Goal: Task Accomplishment & Management: Manage account settings

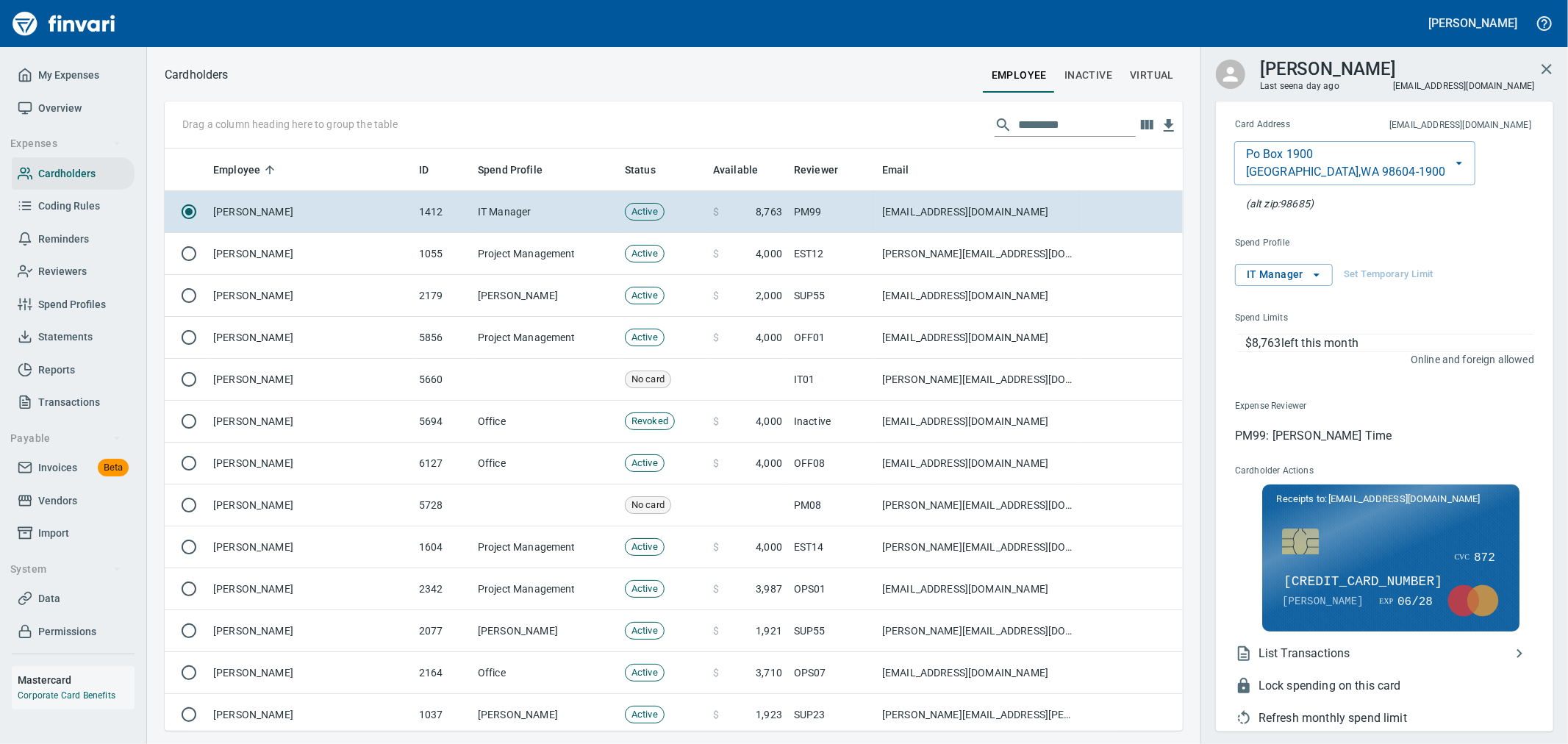
scroll to position [570, 994]
click at [1080, 119] on input "text" at bounding box center [1077, 125] width 117 height 24
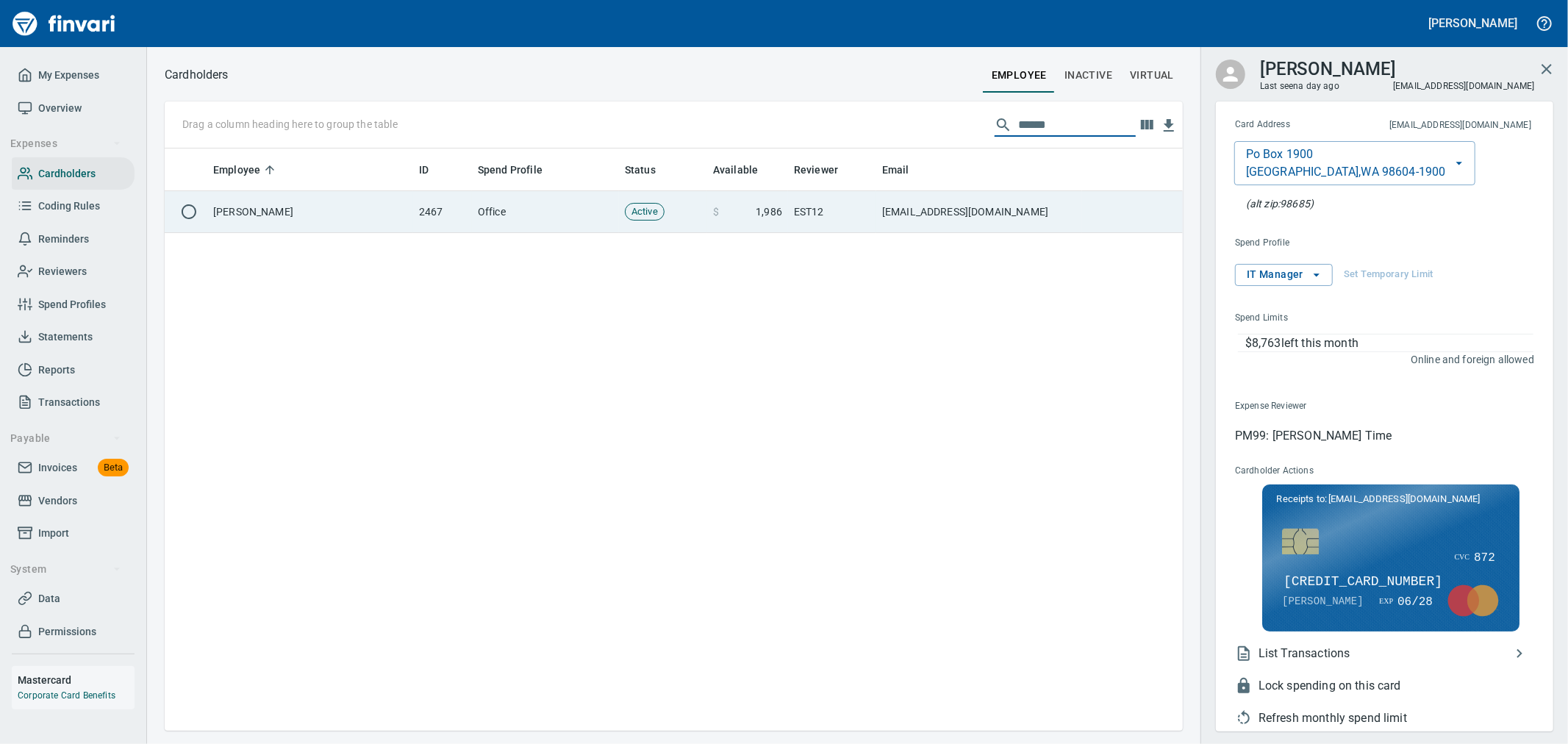
type input "******"
click at [781, 221] on td "$ 1,986" at bounding box center [747, 212] width 81 height 42
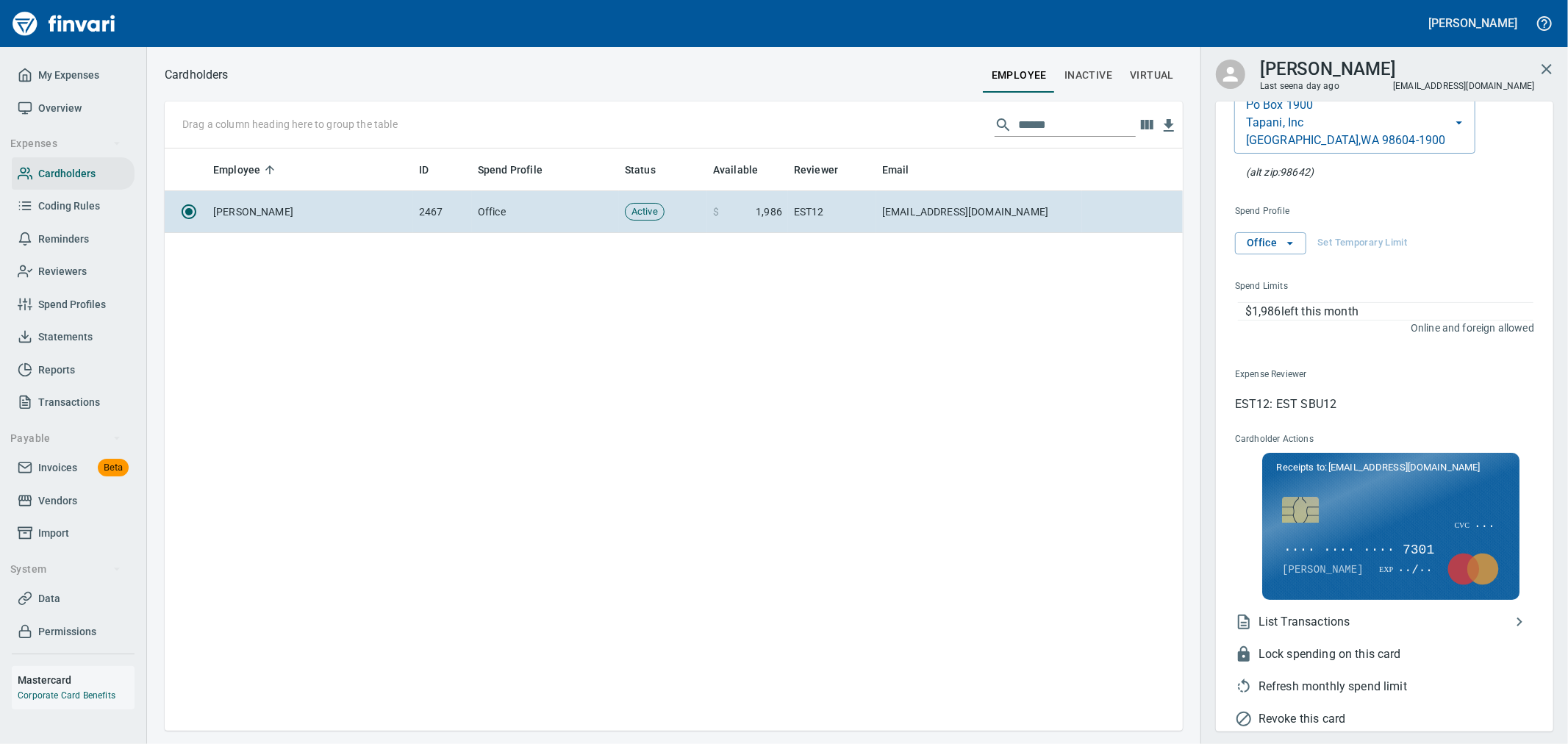
scroll to position [70, 0]
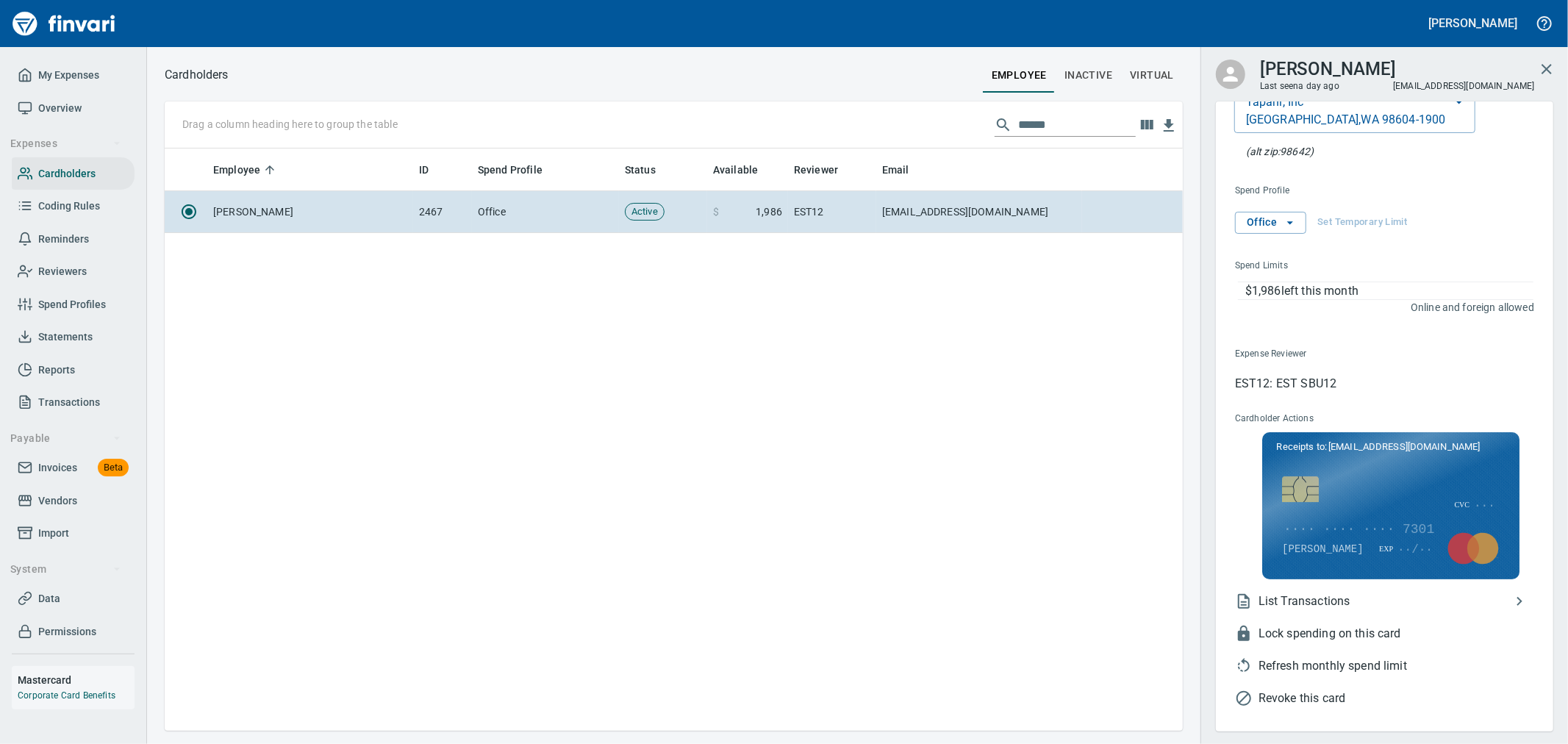
click at [1296, 604] on span "List Transactions" at bounding box center [1385, 602] width 252 height 18
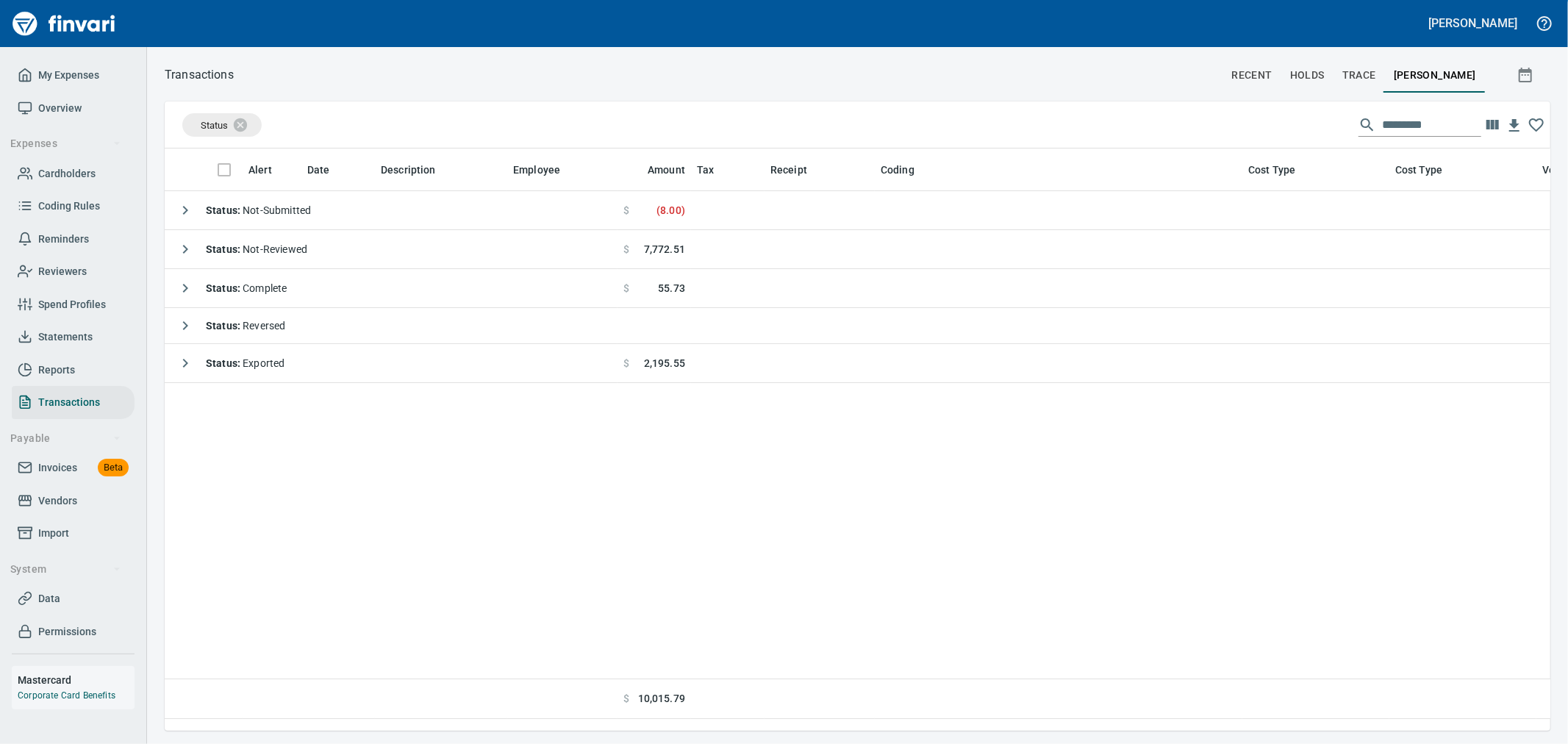
scroll to position [557, 1373]
click at [252, 125] on icon at bounding box center [250, 124] width 13 height 13
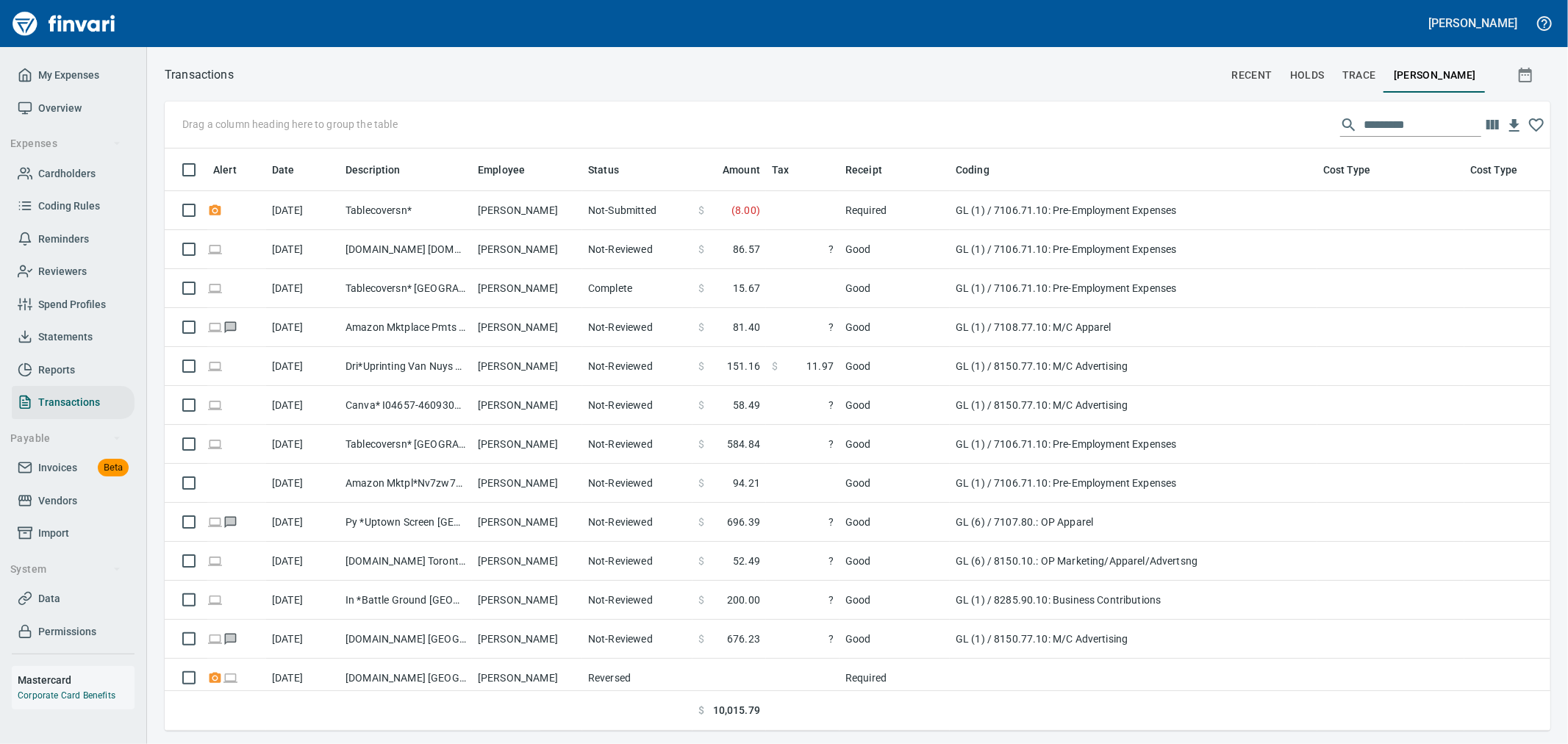
scroll to position [557, 1361]
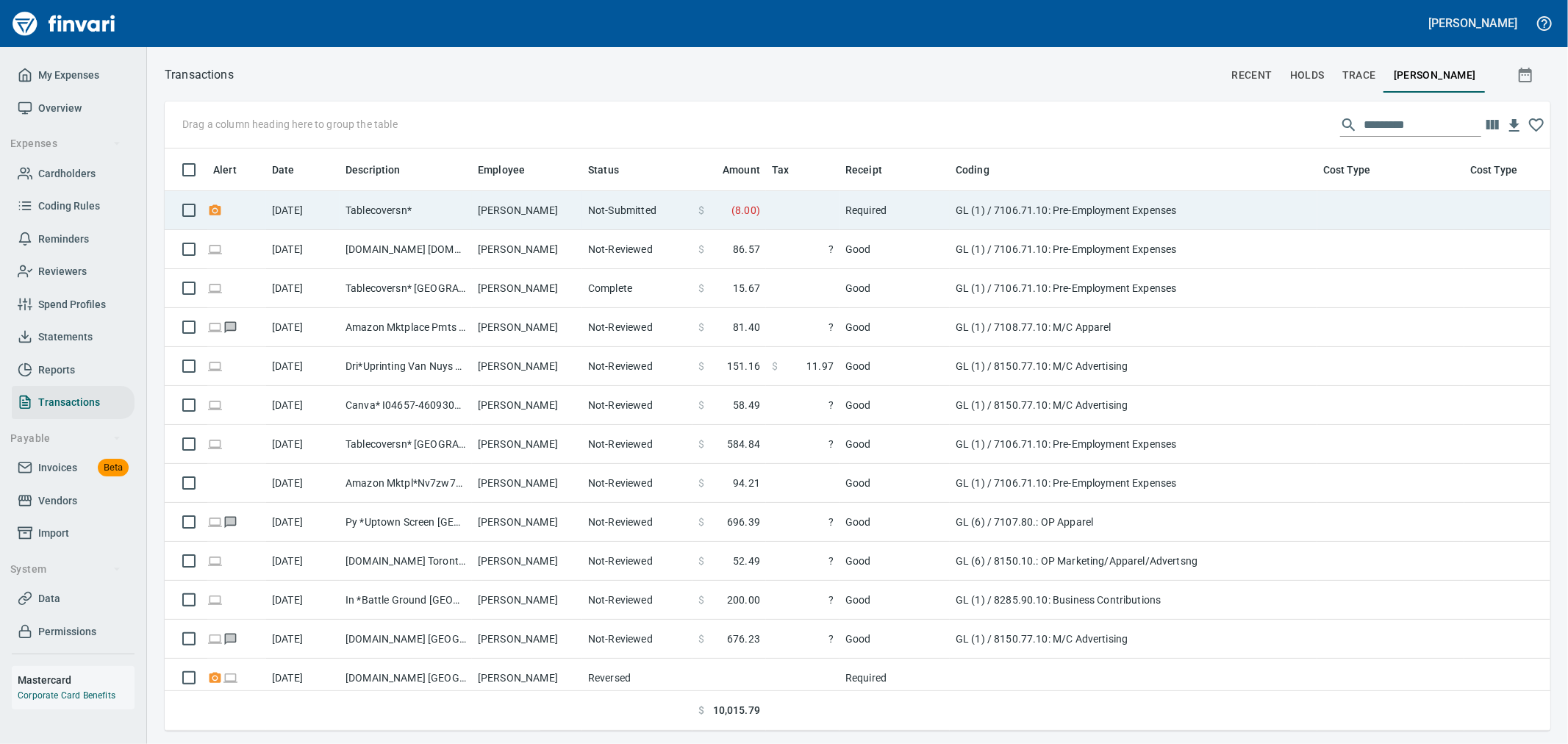
click at [424, 207] on td "Tablecoversn*" at bounding box center [405, 211] width 133 height 39
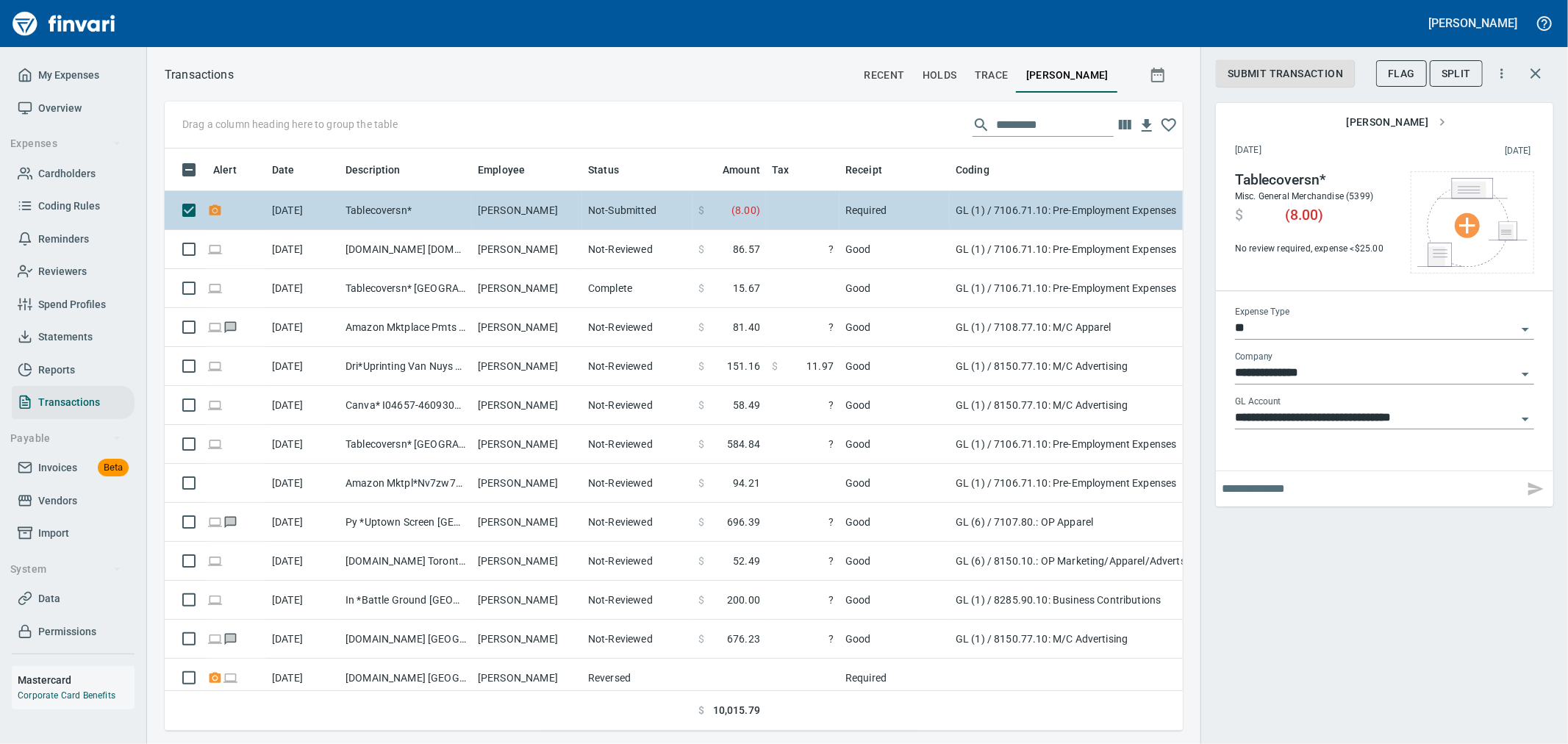
scroll to position [557, 994]
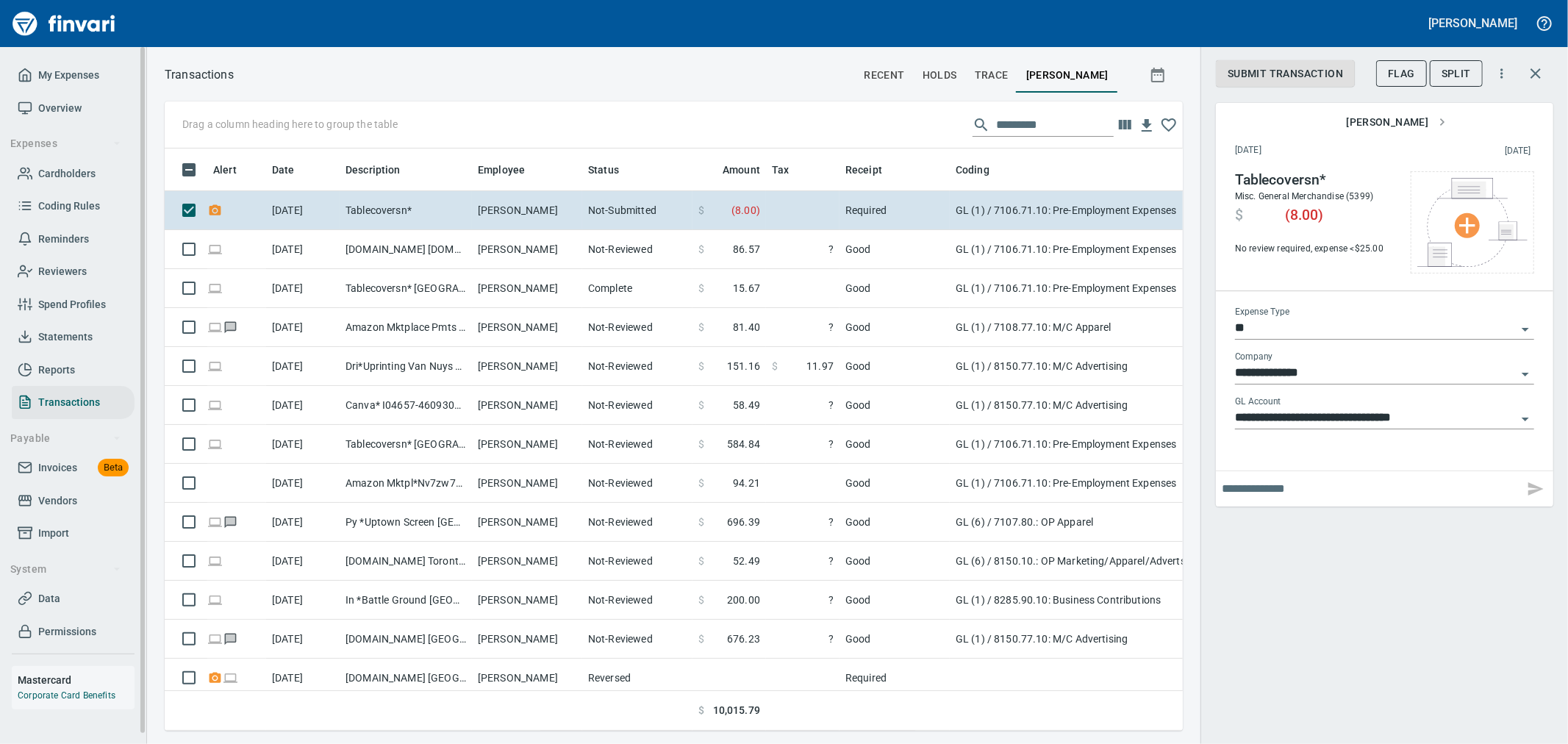
click at [55, 473] on span "Invoices" at bounding box center [58, 467] width 39 height 19
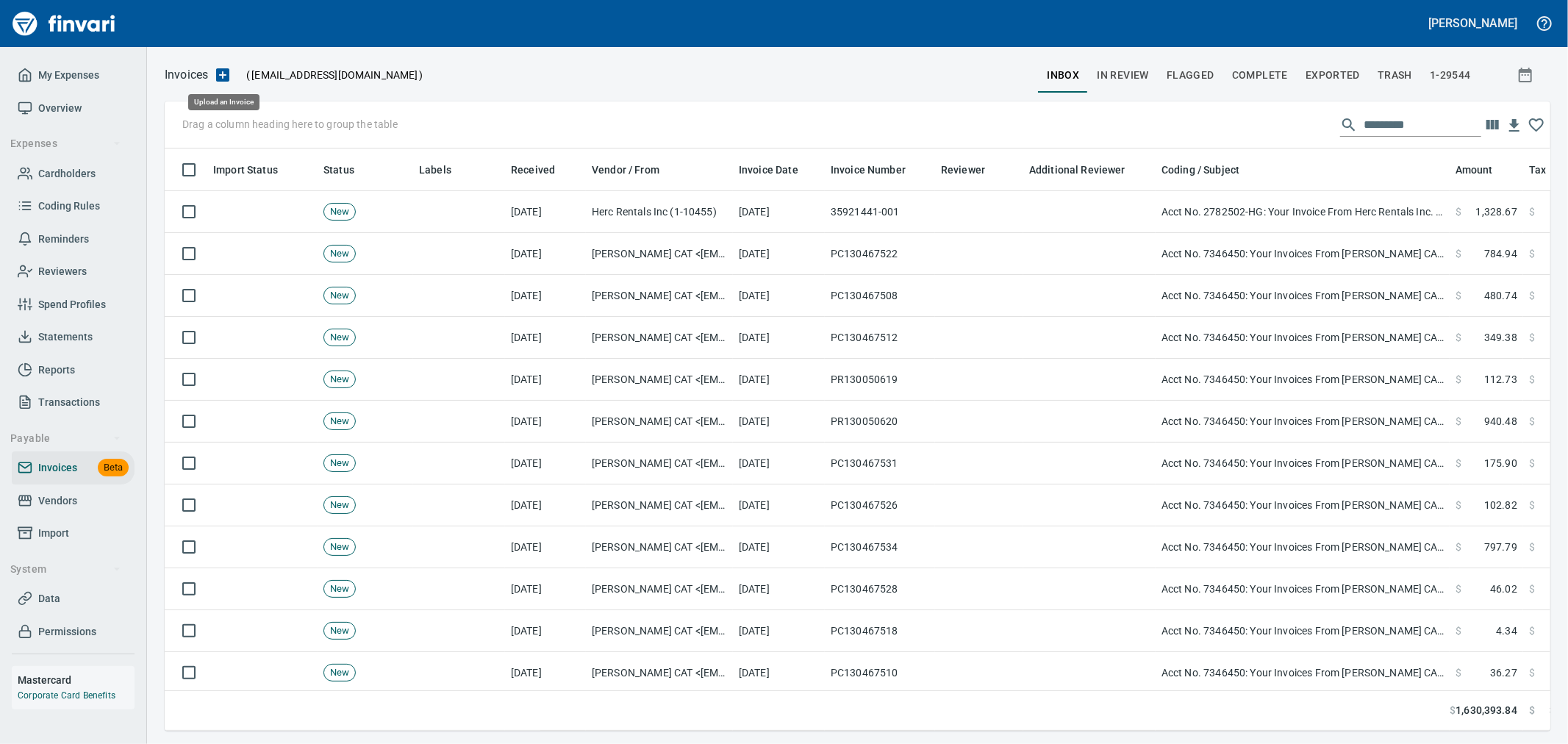
scroll to position [2, 2]
click at [224, 78] on icon "button" at bounding box center [223, 75] width 18 height 18
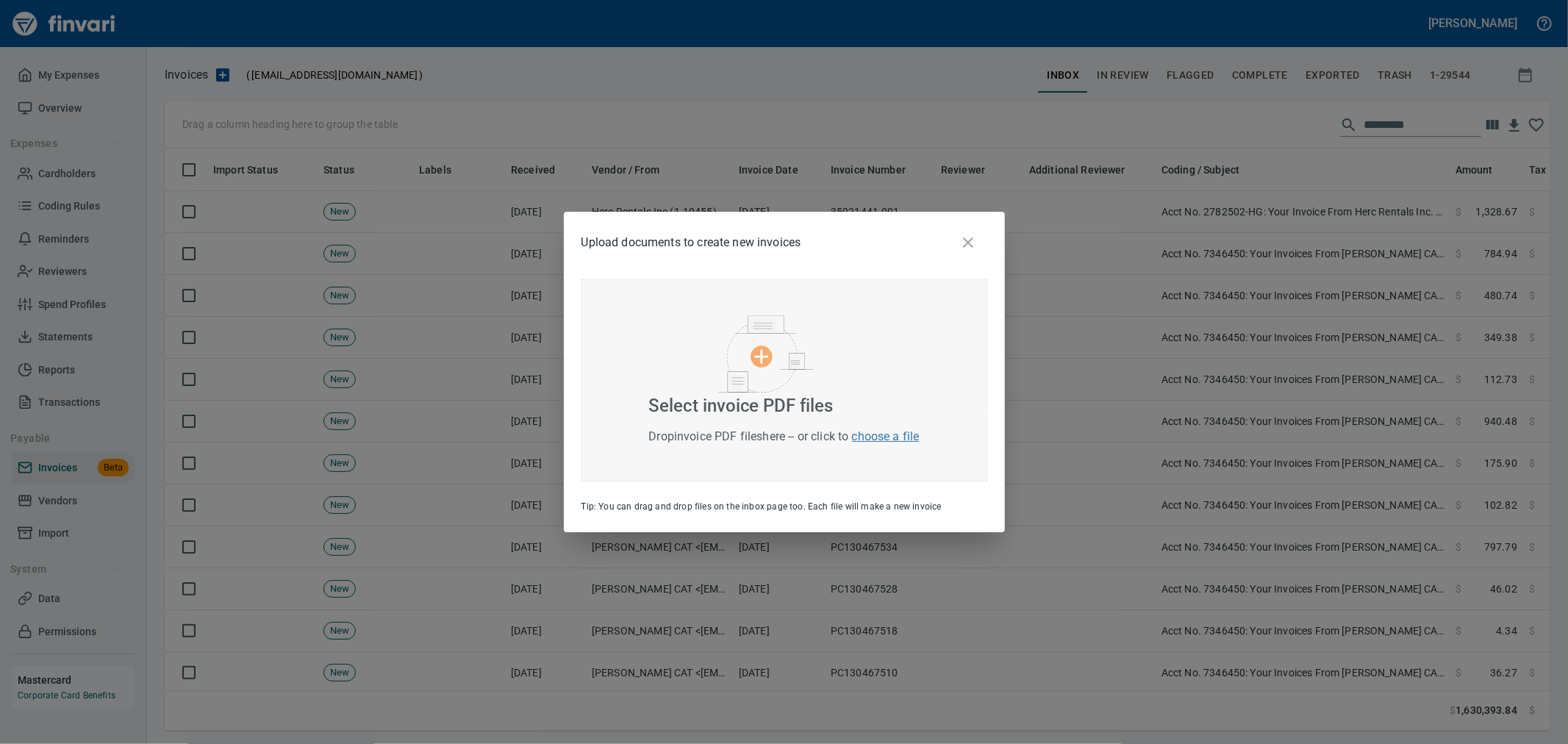
click at [822, 354] on div at bounding box center [784, 355] width 133 height 80
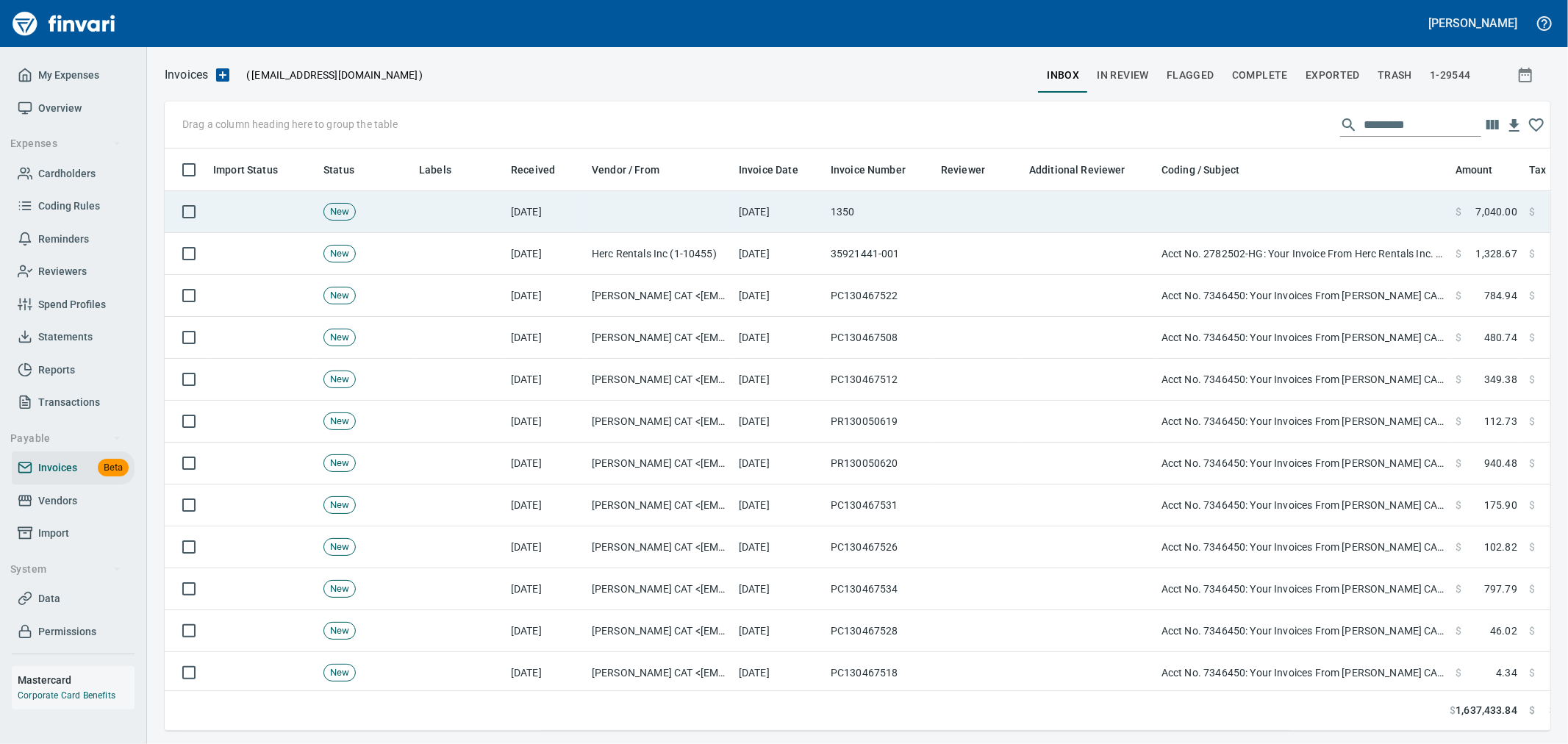
click at [723, 221] on td at bounding box center [659, 212] width 147 height 42
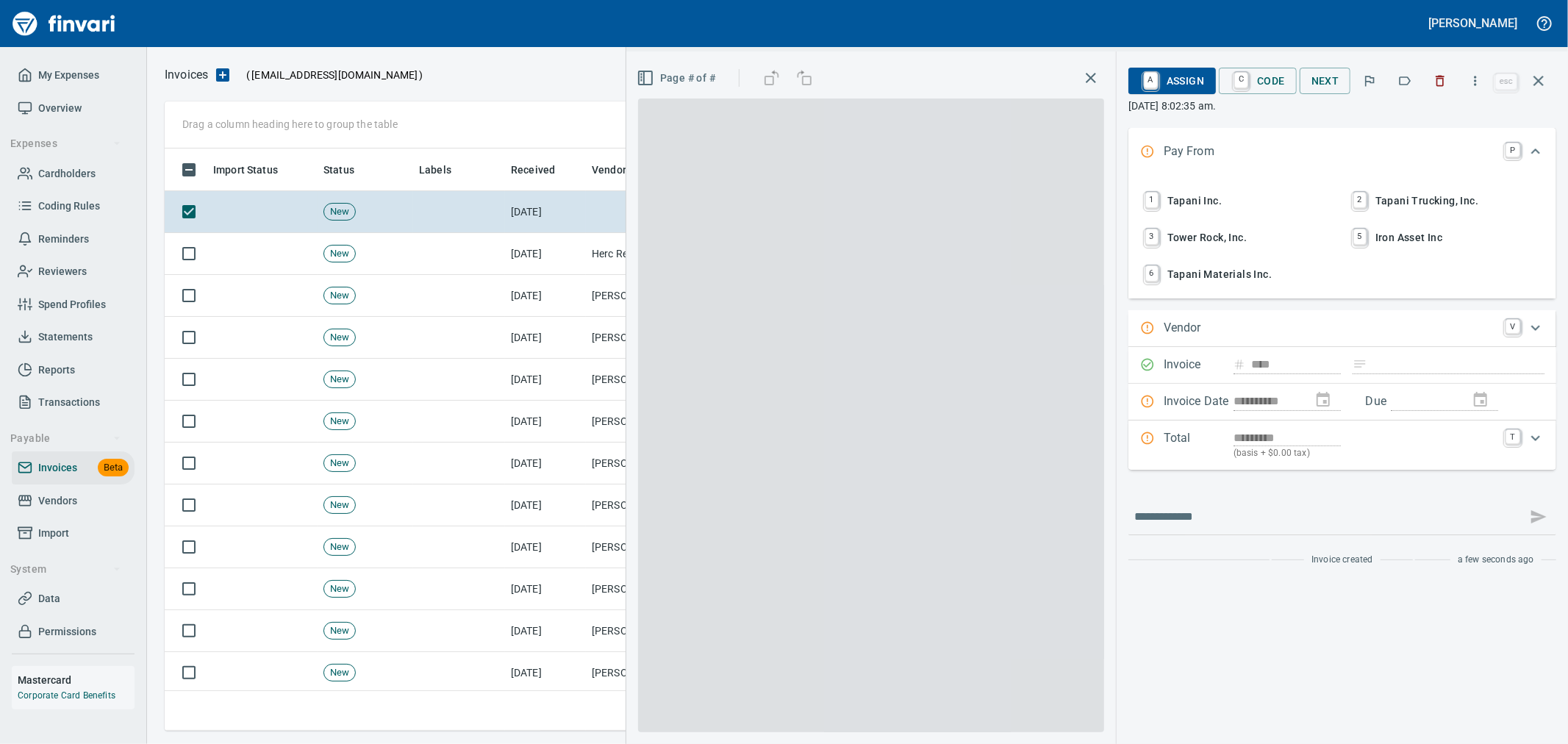
scroll to position [557, 1361]
click at [1211, 195] on span "1 Tapani Inc." at bounding box center [1237, 200] width 193 height 25
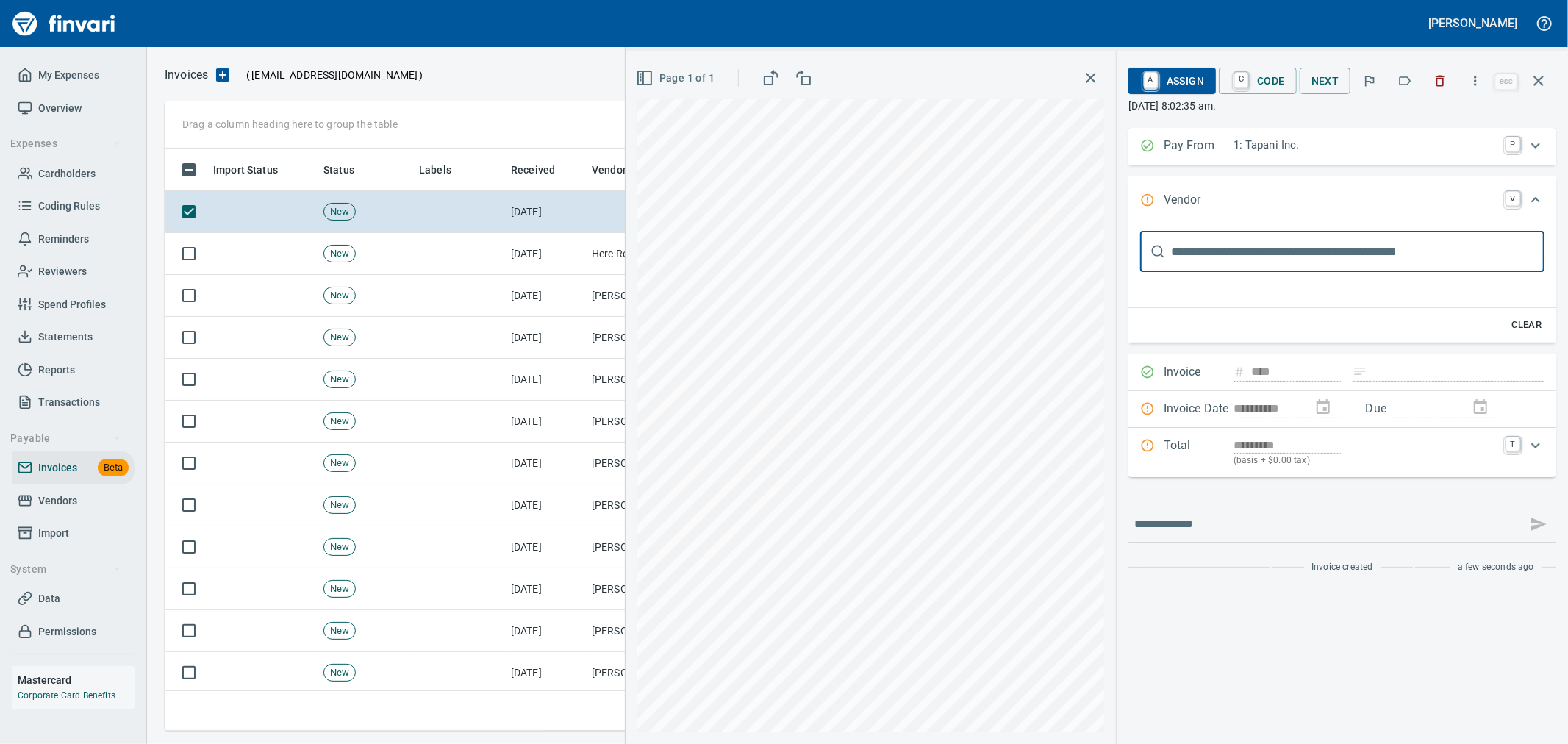
scroll to position [0, 0]
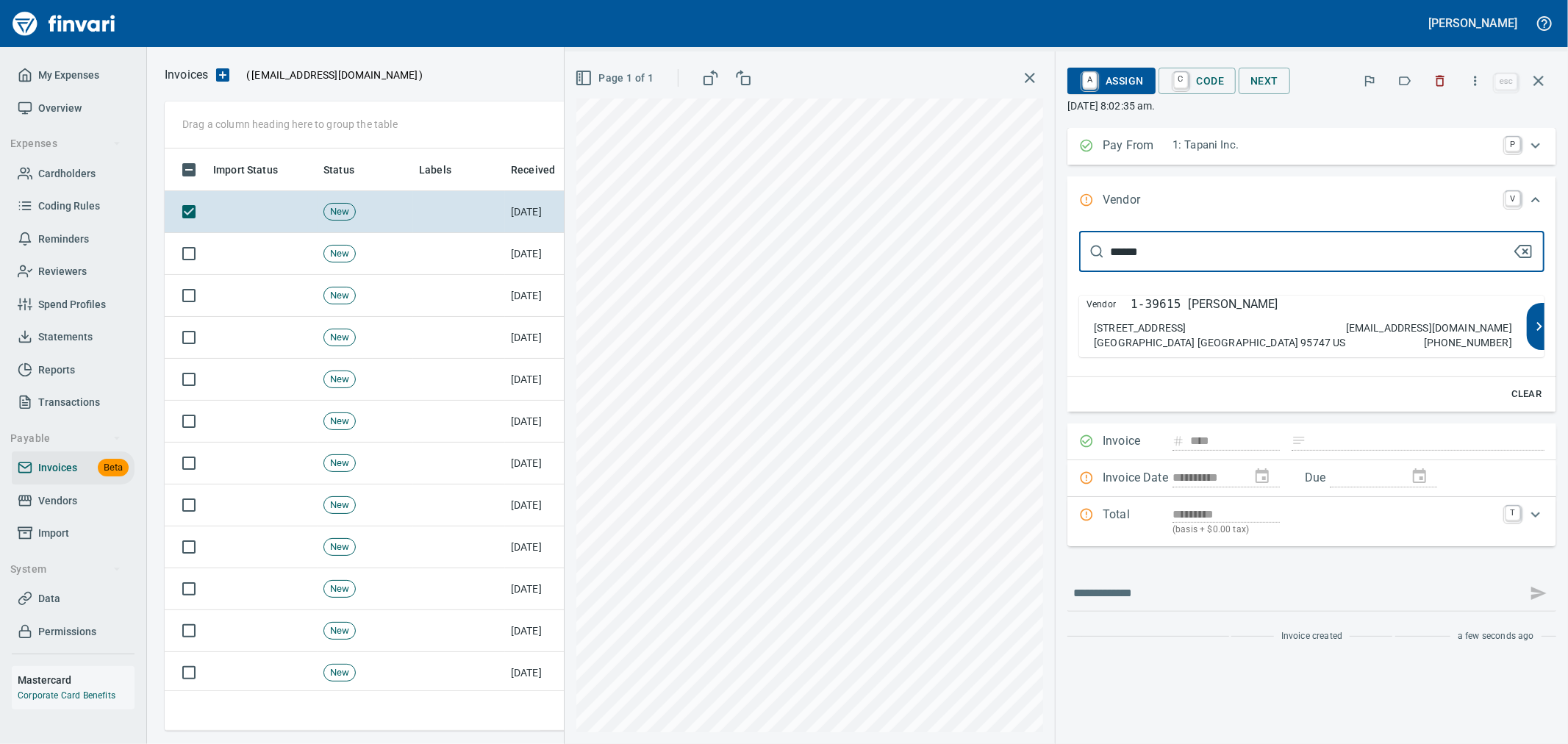
type input "******"
click at [1288, 338] on div "[STREET_ADDRESS] US [EMAIL_ADDRESS][DOMAIN_NAME] [PHONE_NUMBER]" at bounding box center [1303, 335] width 418 height 29
type input "**********"
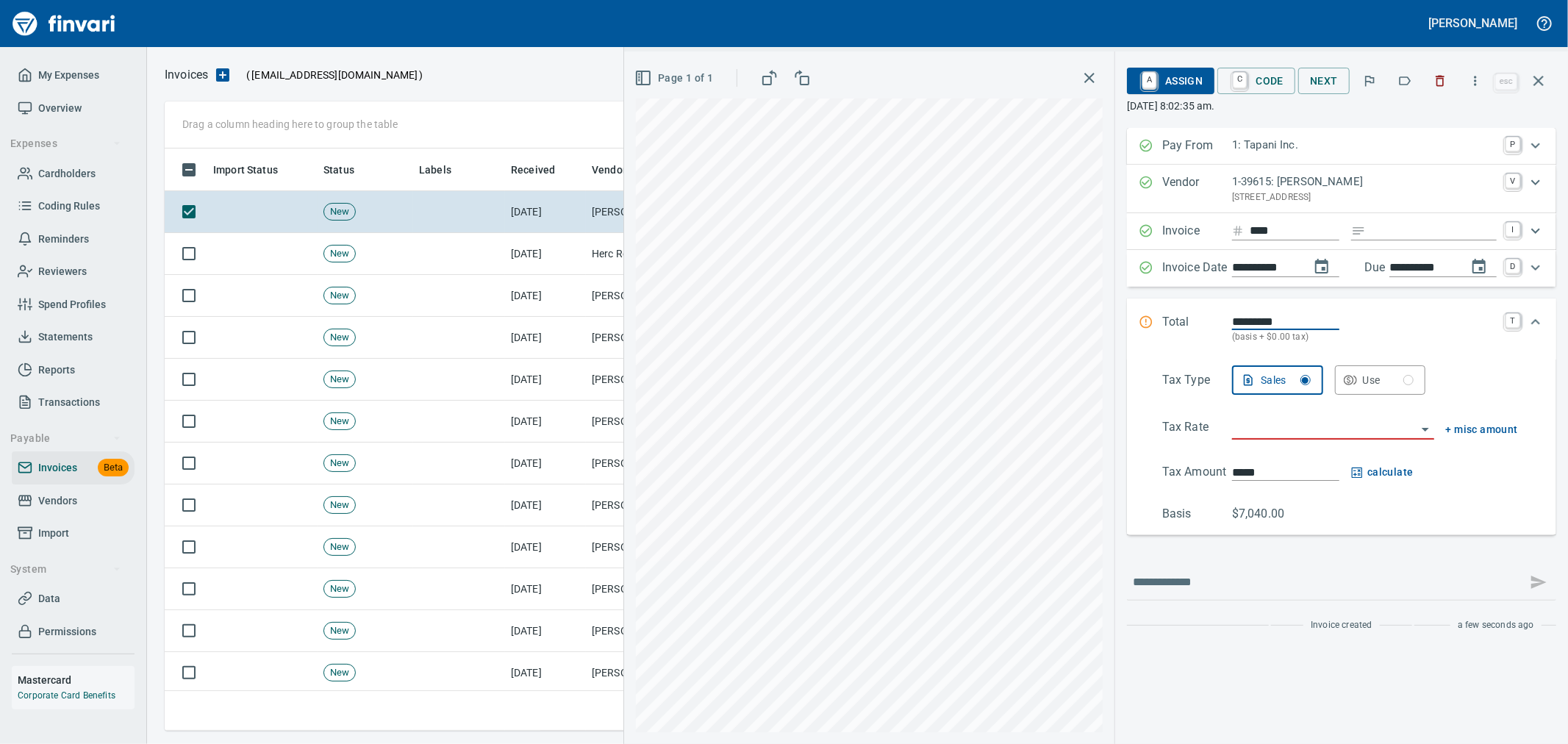
click at [1282, 431] on input "search" at bounding box center [1324, 428] width 185 height 20
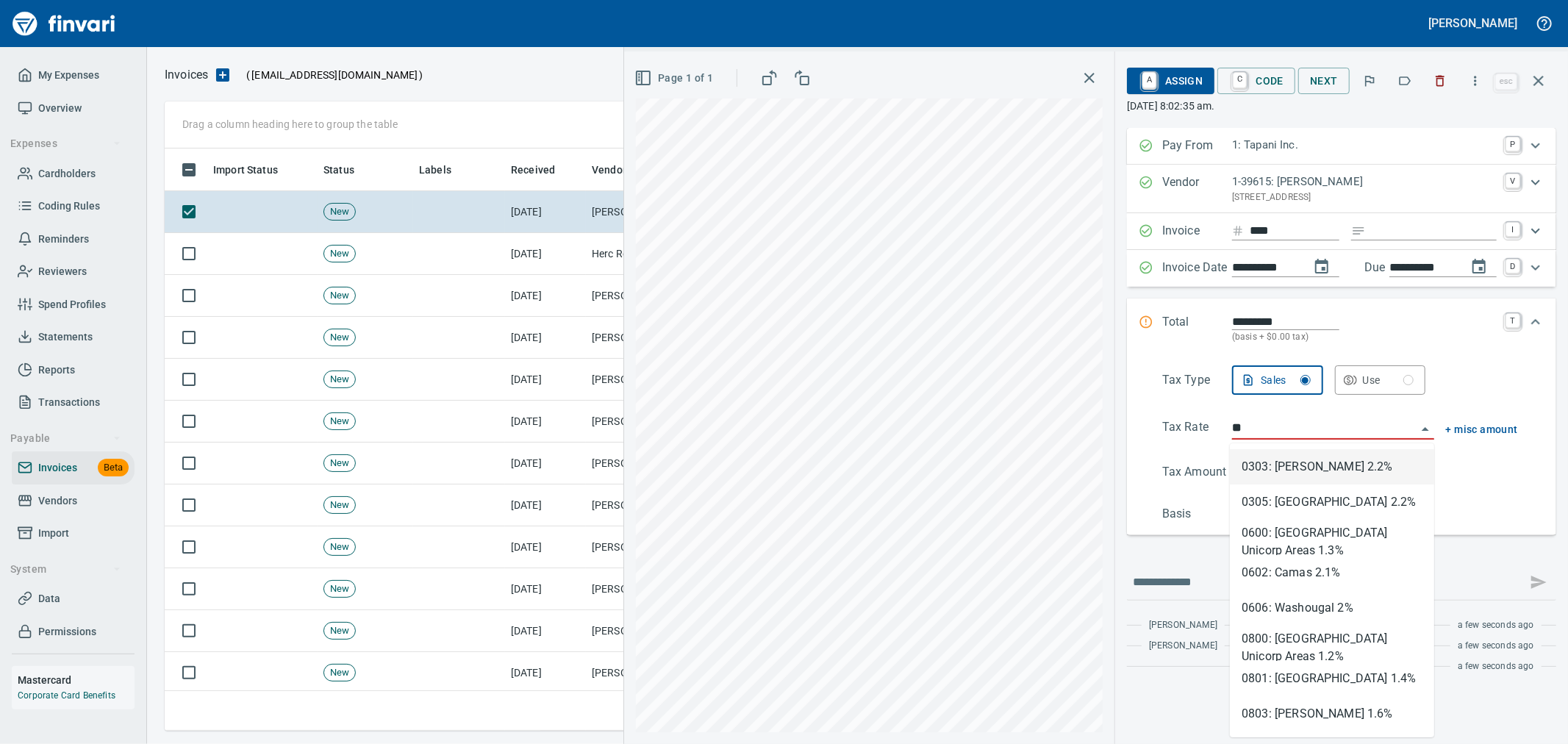
scroll to position [557, 1361]
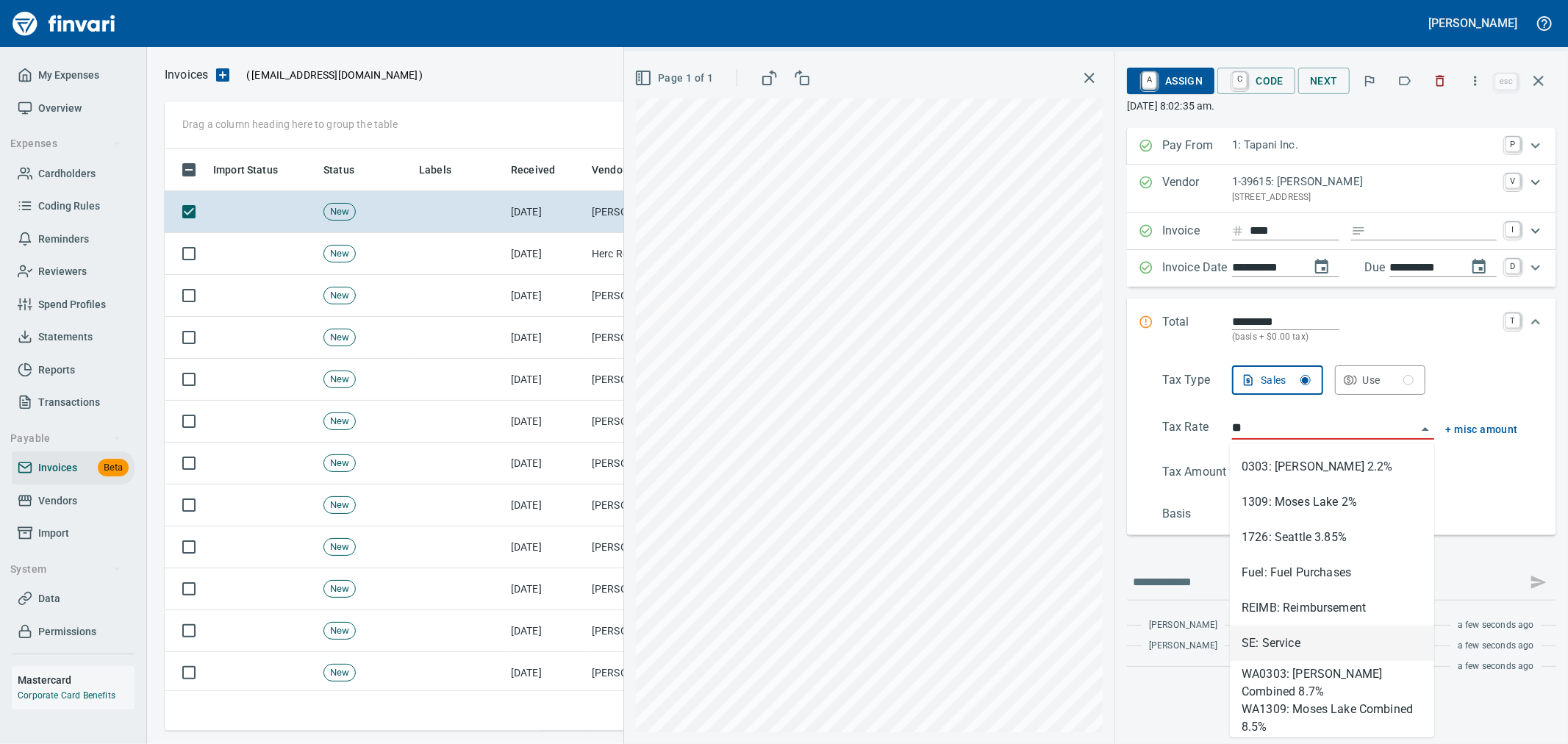
click at [1286, 633] on li "SE: Service" at bounding box center [1332, 642] width 204 height 35
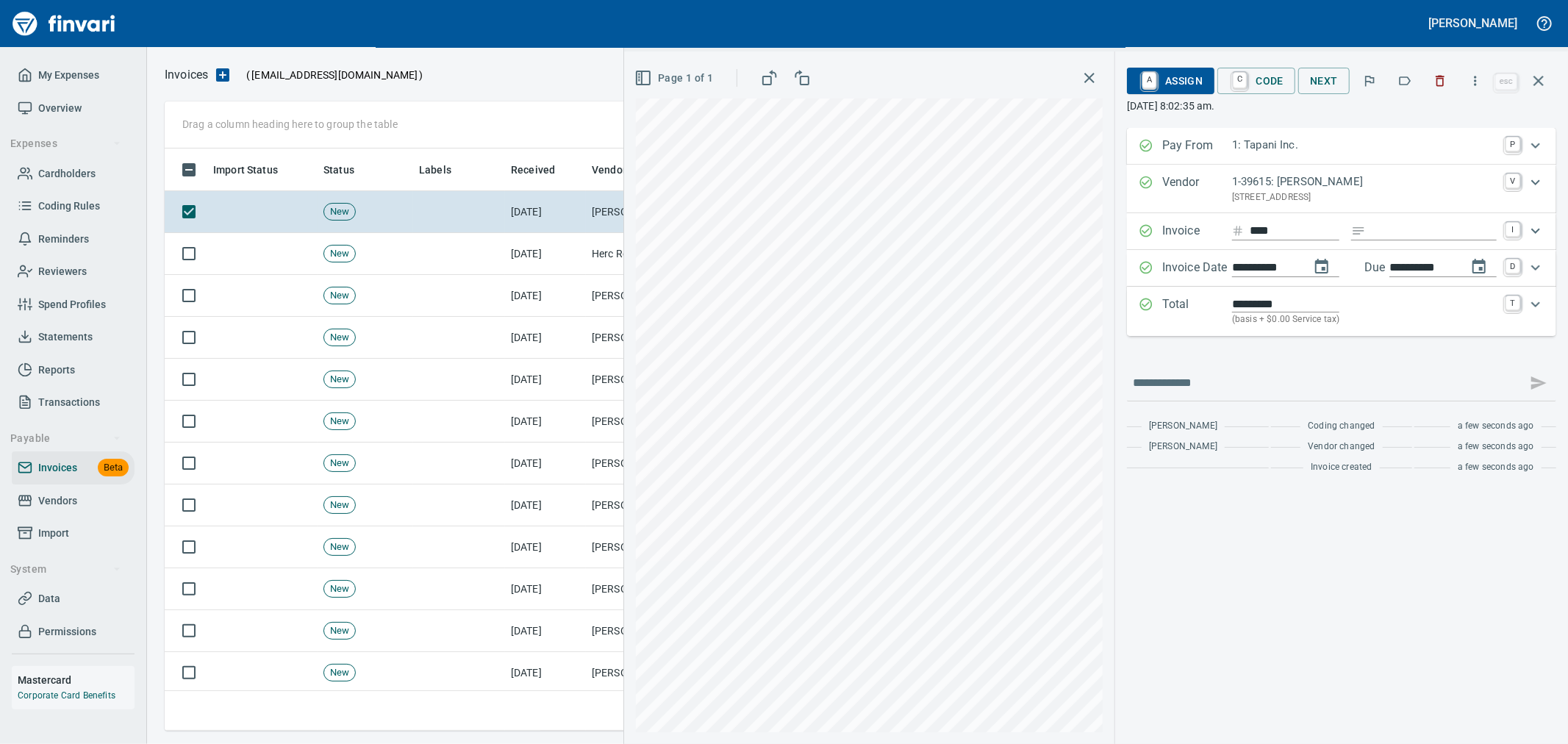
type input "**********"
click at [1240, 77] on link "C" at bounding box center [1239, 81] width 14 height 16
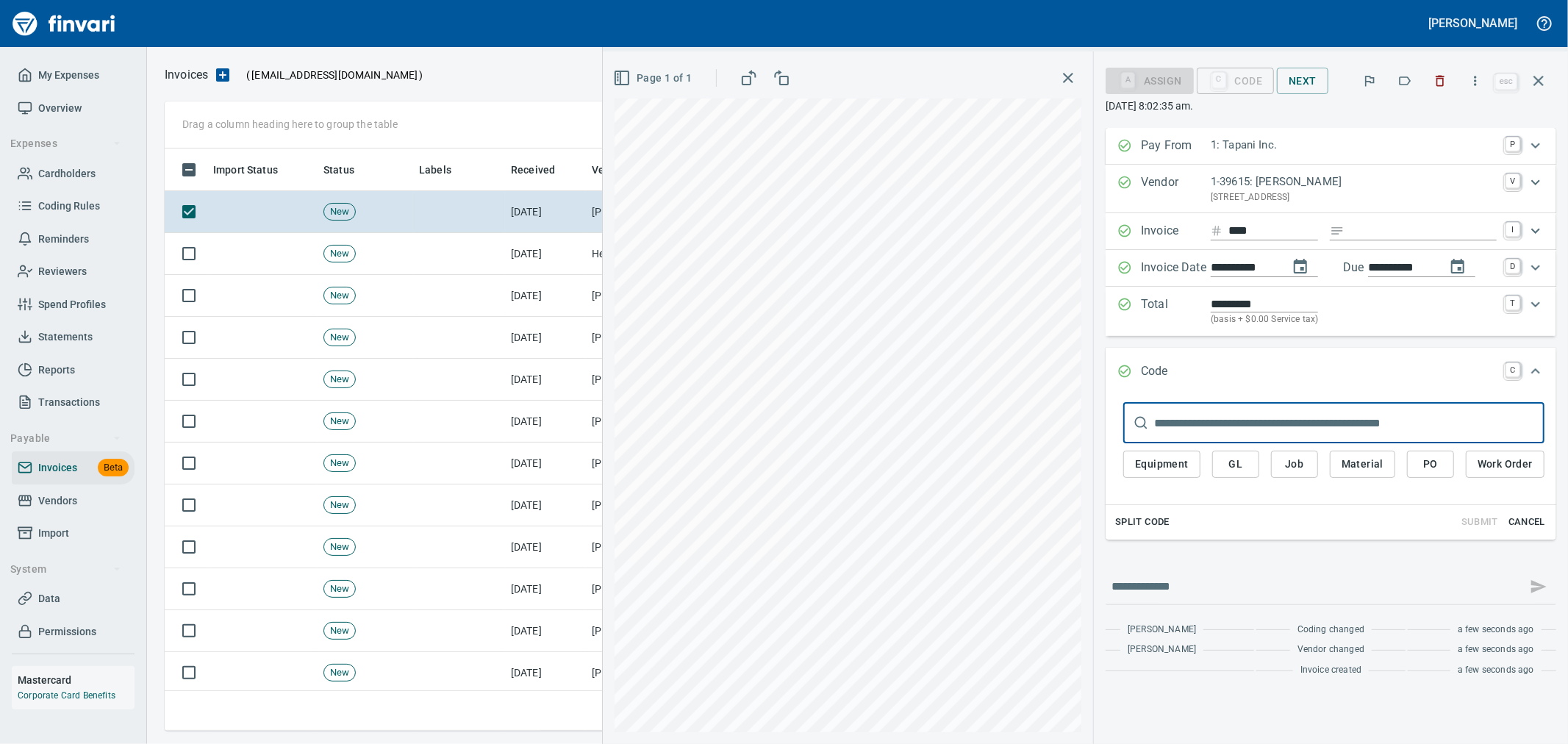
click at [1226, 465] on span "GL" at bounding box center [1236, 464] width 24 height 19
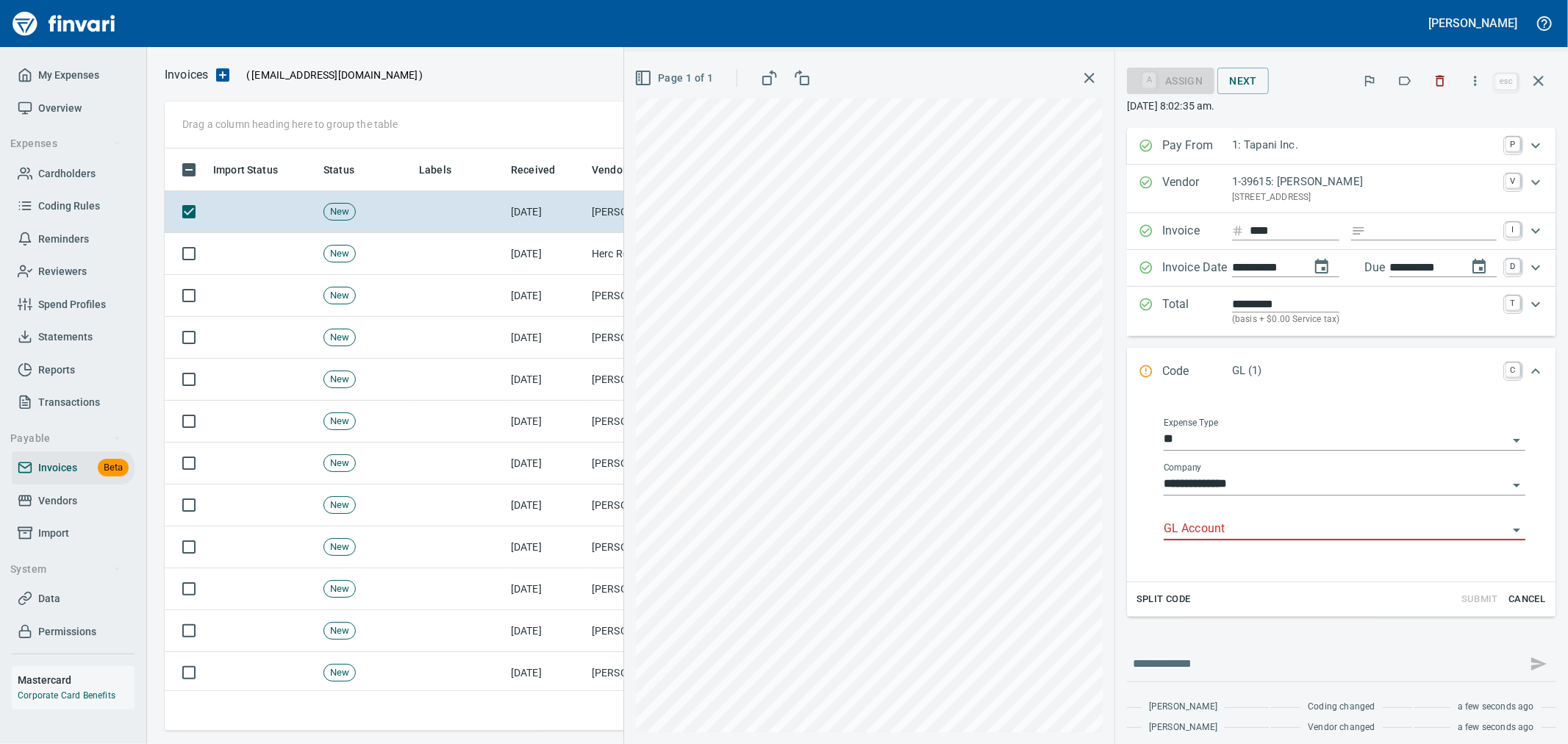
click at [1215, 538] on input "GL Account" at bounding box center [1335, 529] width 344 height 20
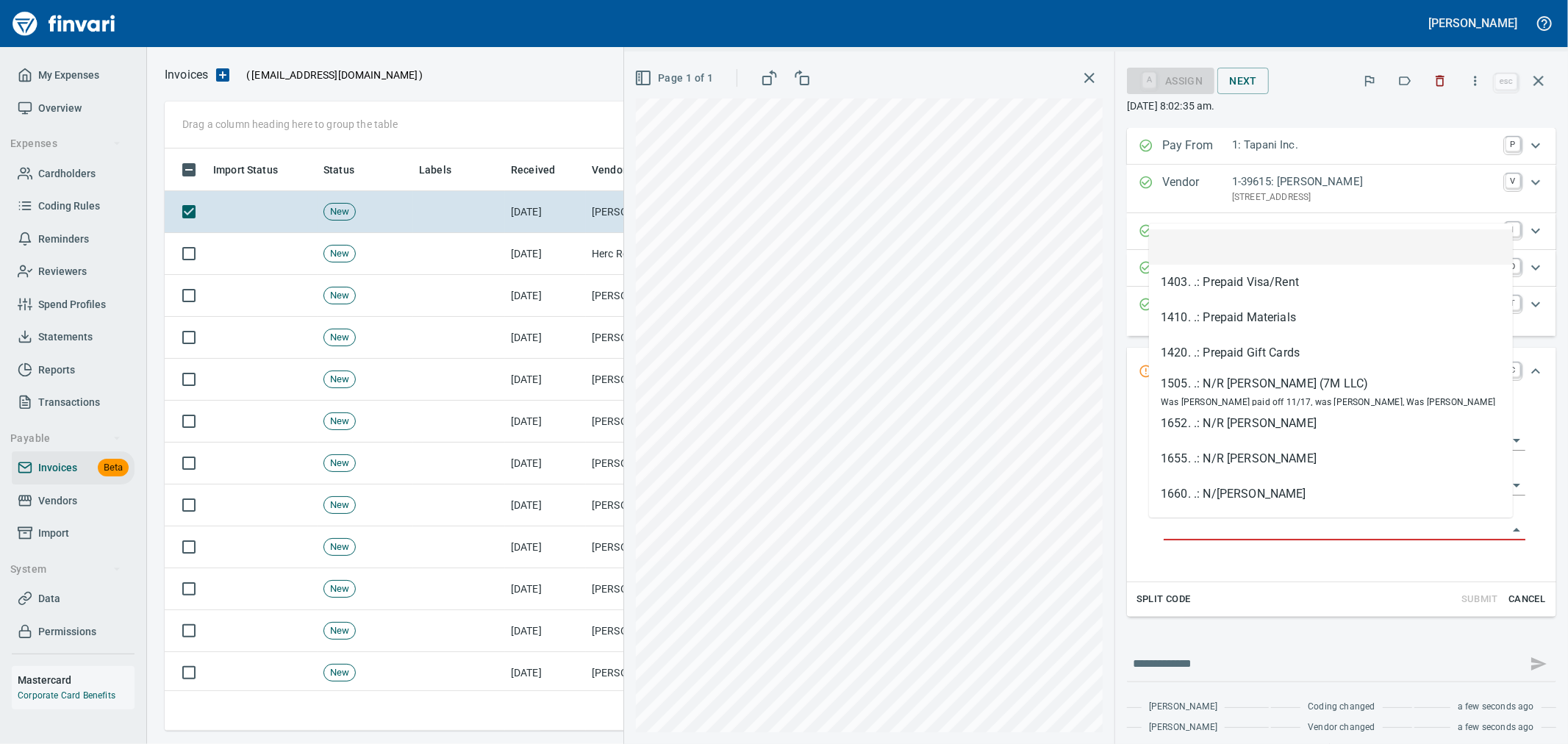
type input "*"
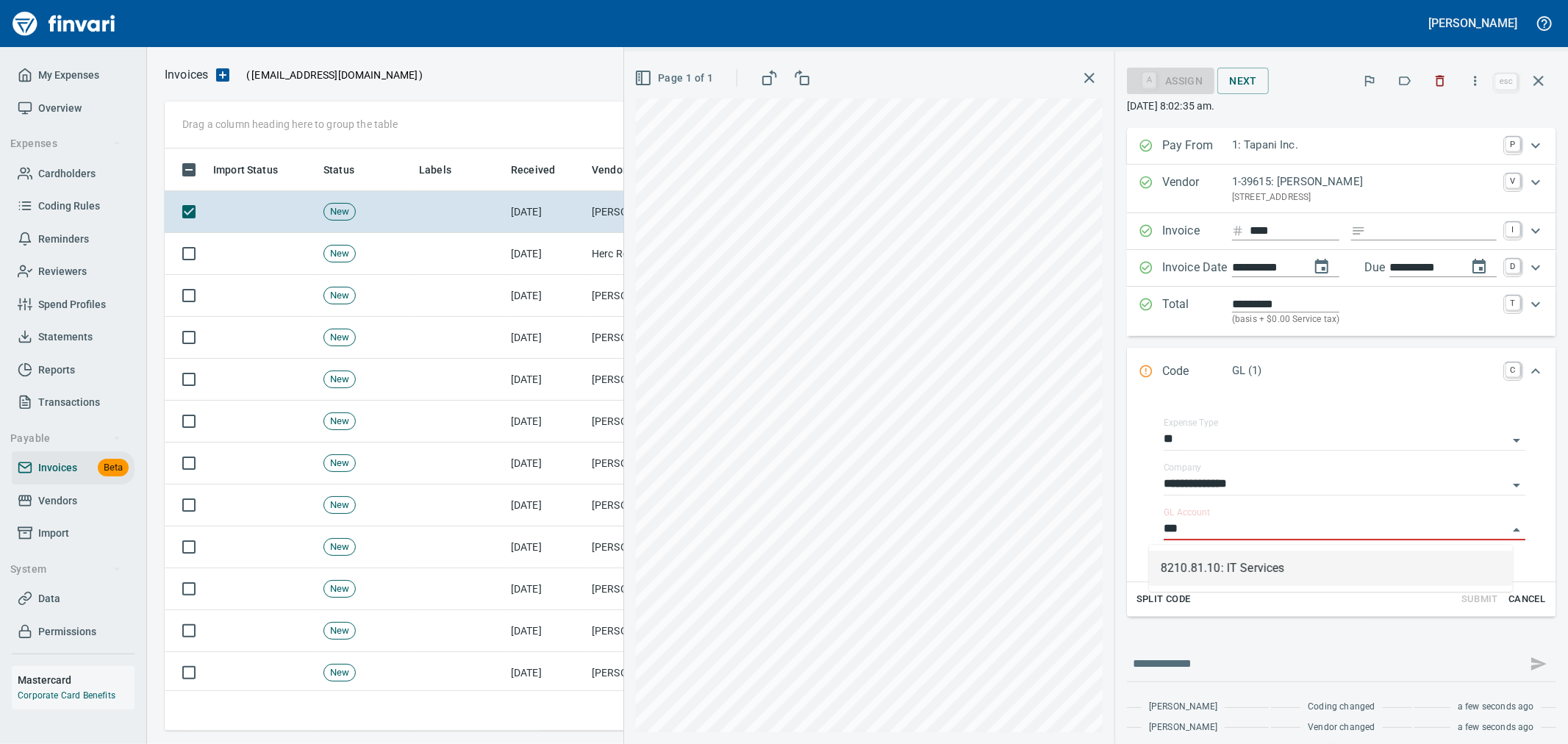
click at [1263, 562] on li "8210.81.10: IT Services" at bounding box center [1330, 567] width 364 height 35
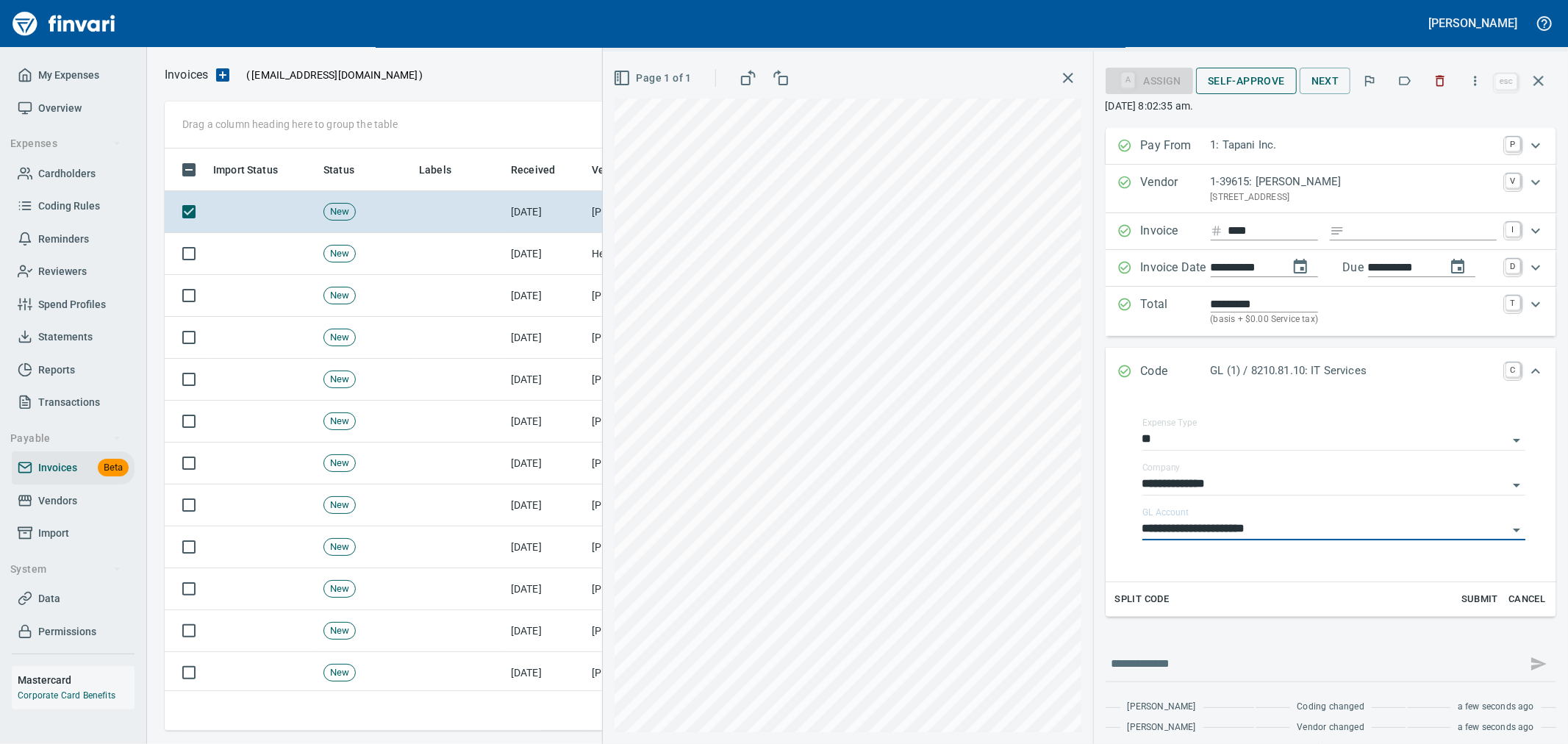
type input "**********"
click at [1241, 70] on button "Self-Approve" at bounding box center [1246, 81] width 101 height 27
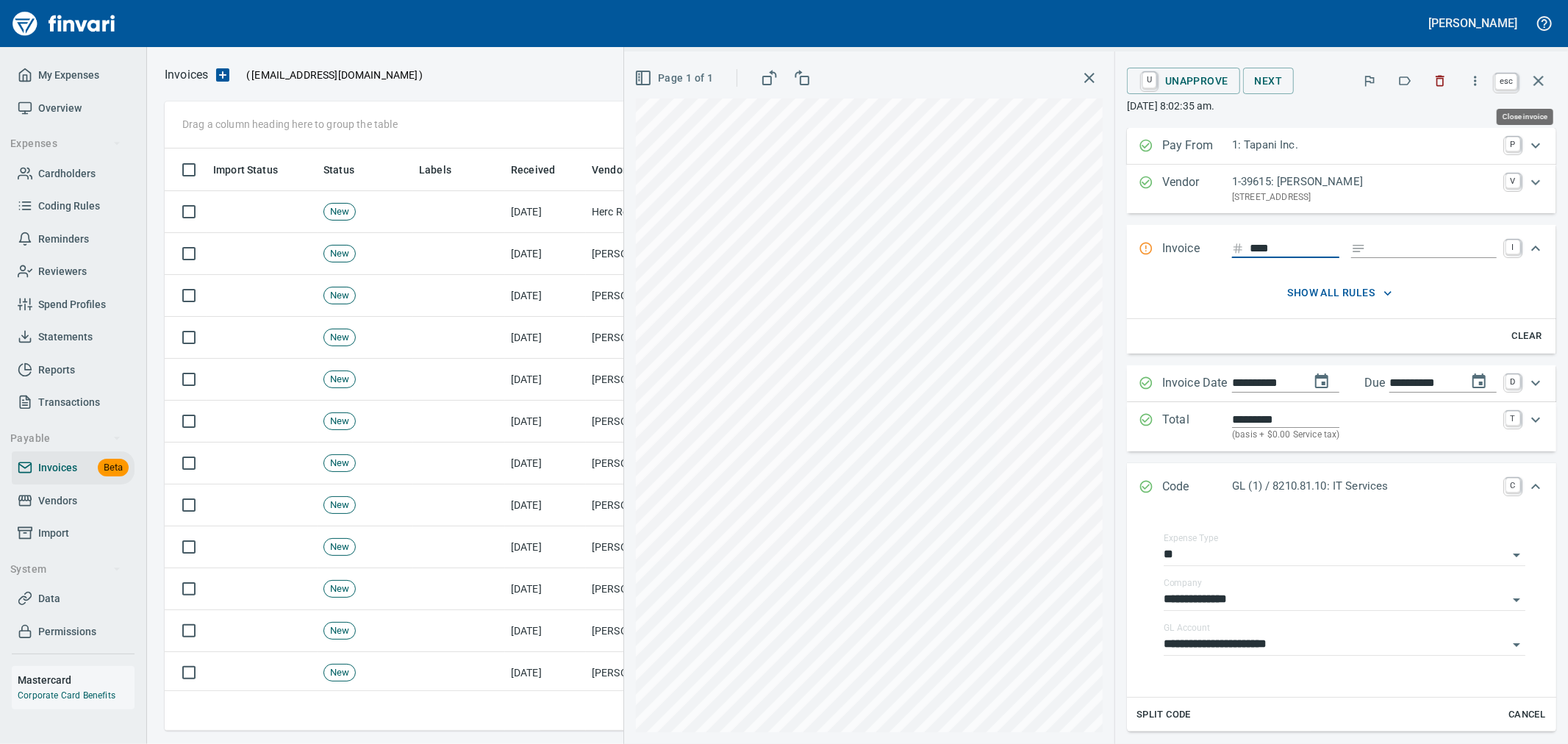
click at [1543, 84] on icon "button" at bounding box center [1539, 81] width 11 height 11
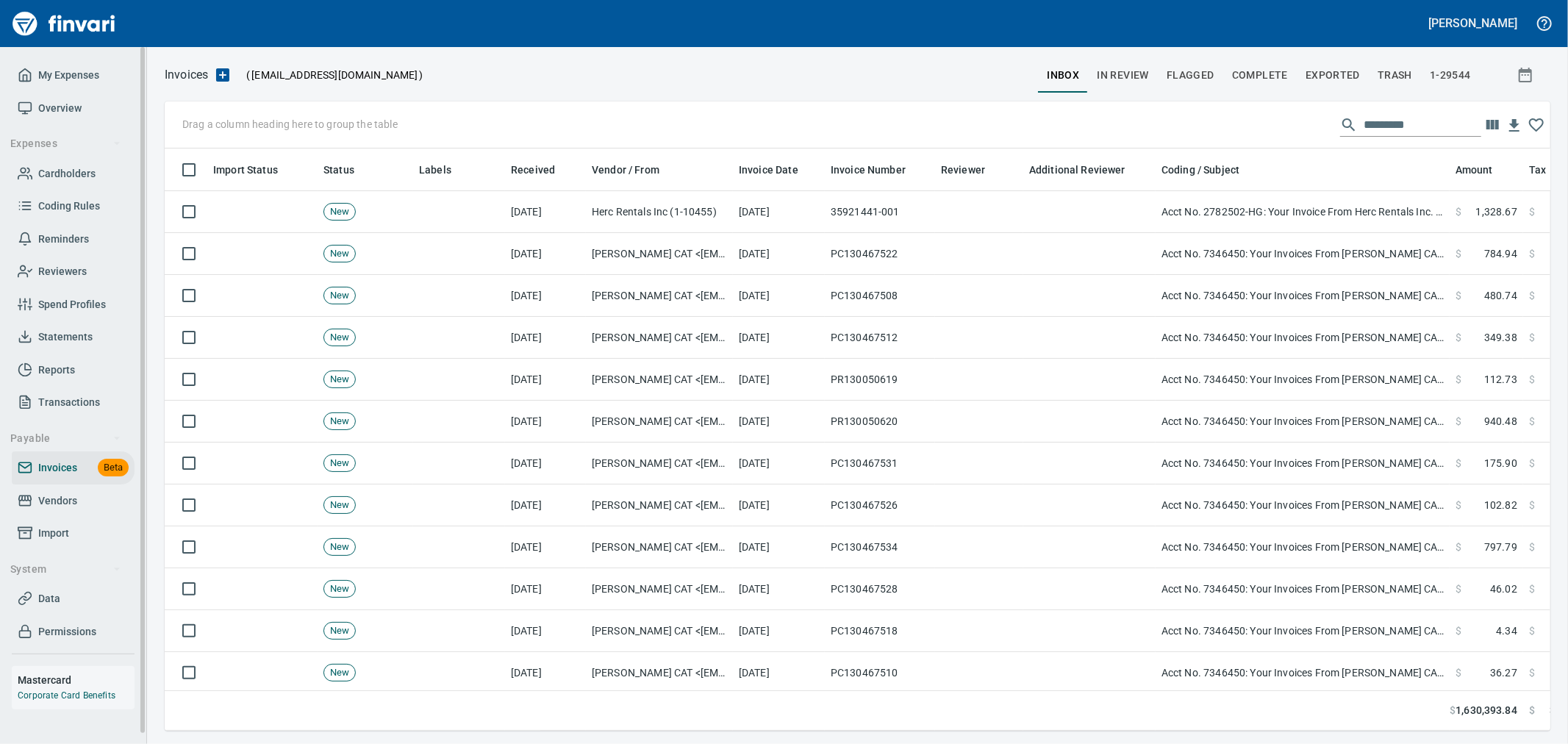
scroll to position [557, 1361]
click at [55, 72] on span "My Expenses" at bounding box center [68, 75] width 61 height 19
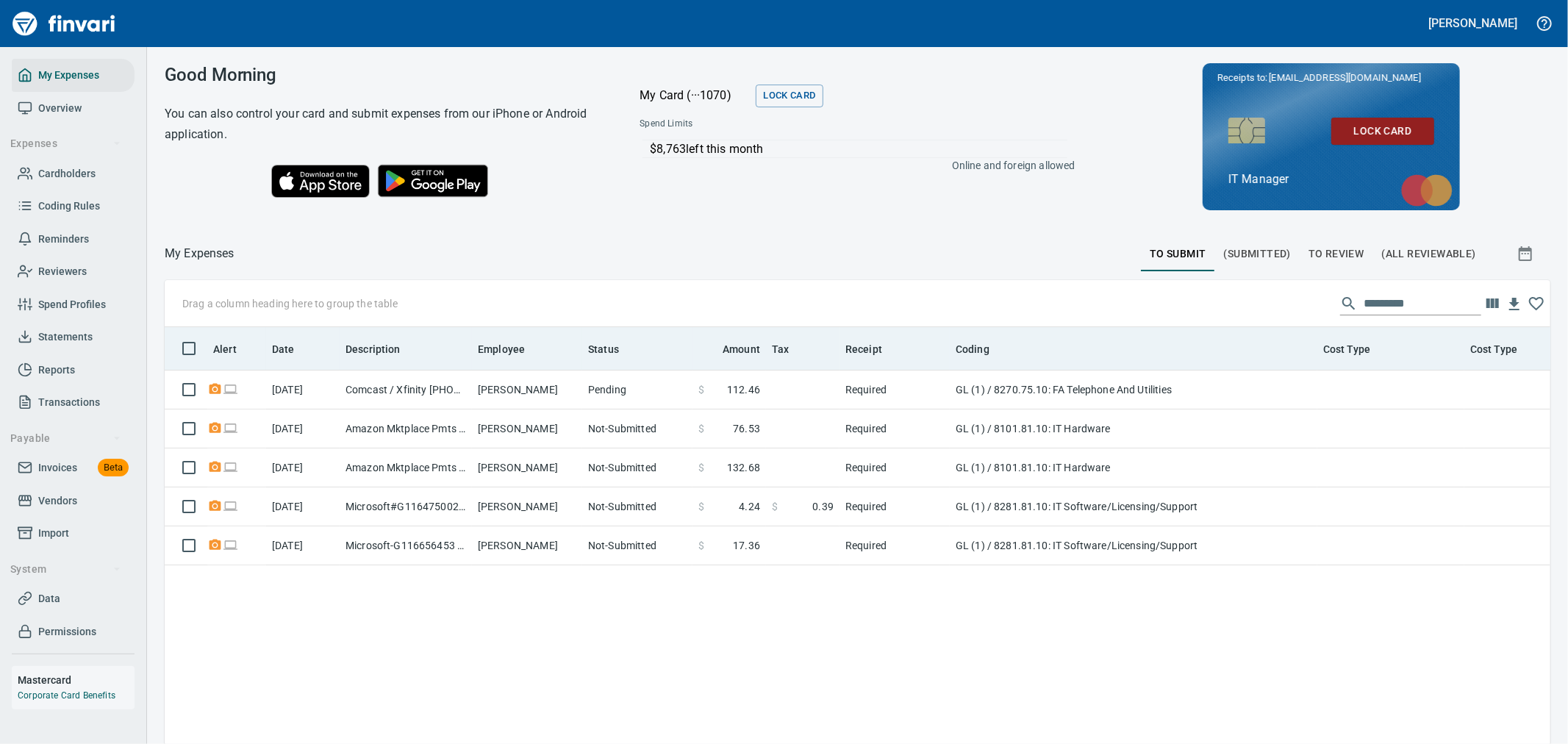
scroll to position [557, 1361]
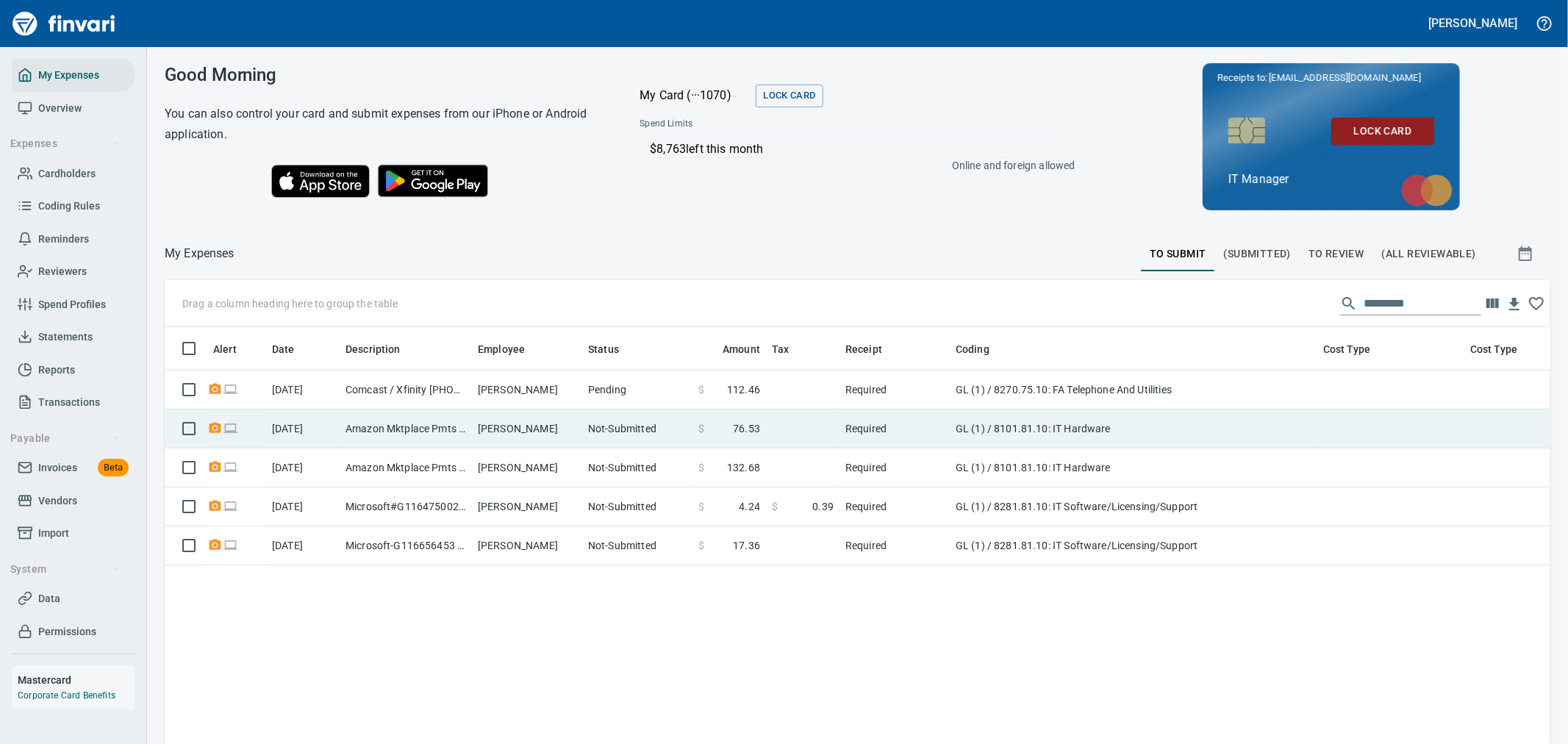
click at [410, 431] on td "Amazon Mktplace Pmts [DOMAIN_NAME][URL] WA" at bounding box center [405, 429] width 133 height 39
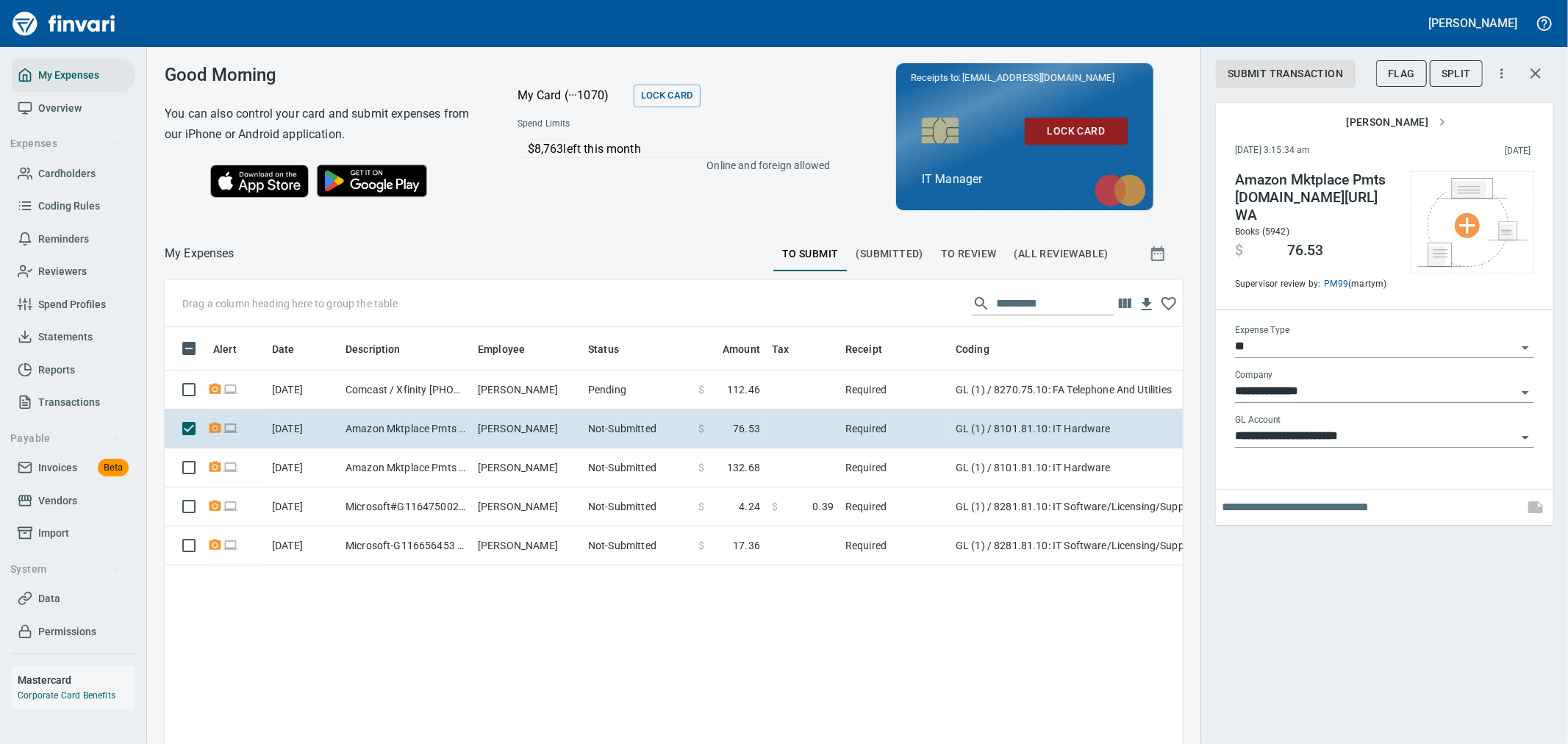
scroll to position [557, 994]
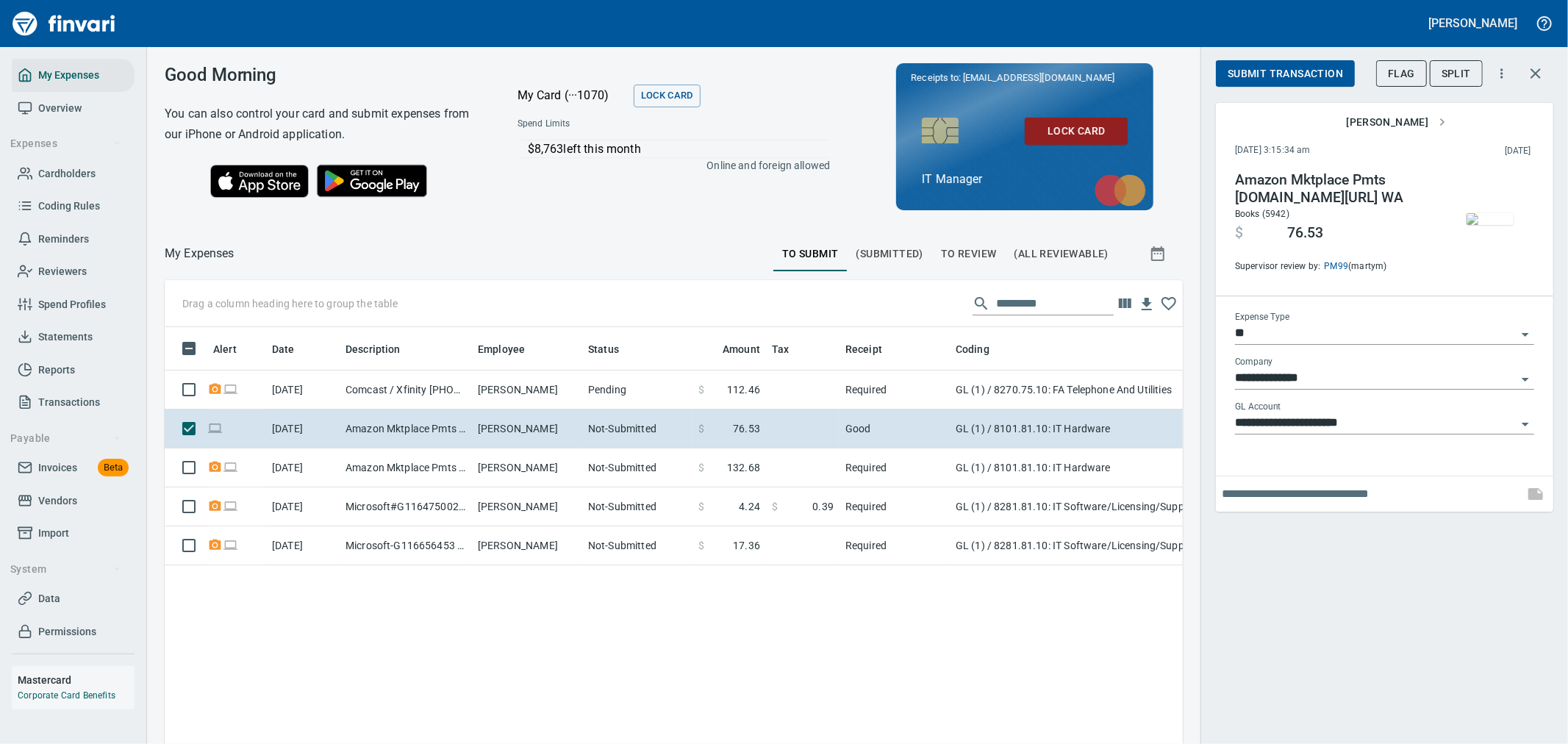
click at [1300, 73] on span "Submit Transaction" at bounding box center [1285, 73] width 116 height 19
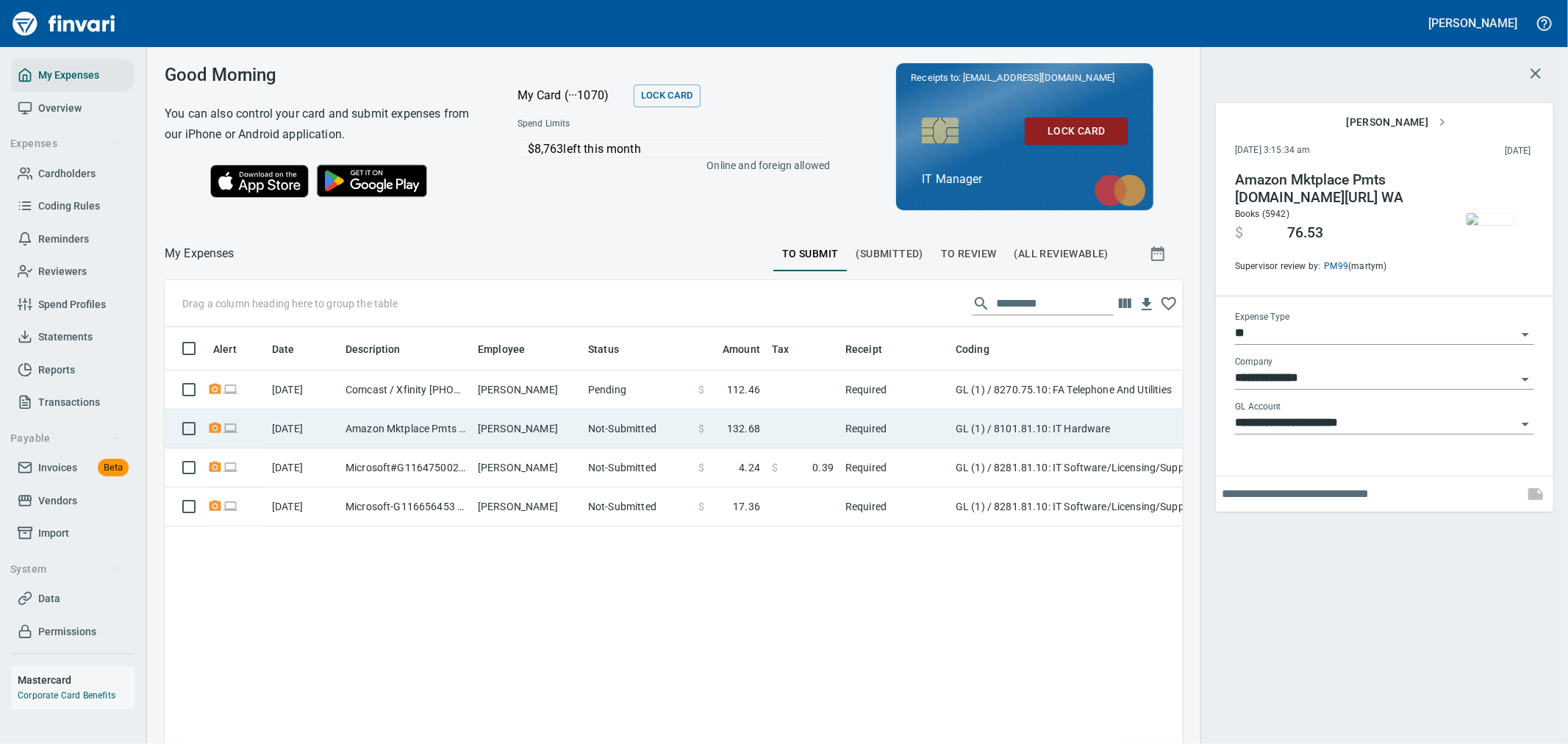
click at [876, 421] on td "Required" at bounding box center [894, 429] width 110 height 39
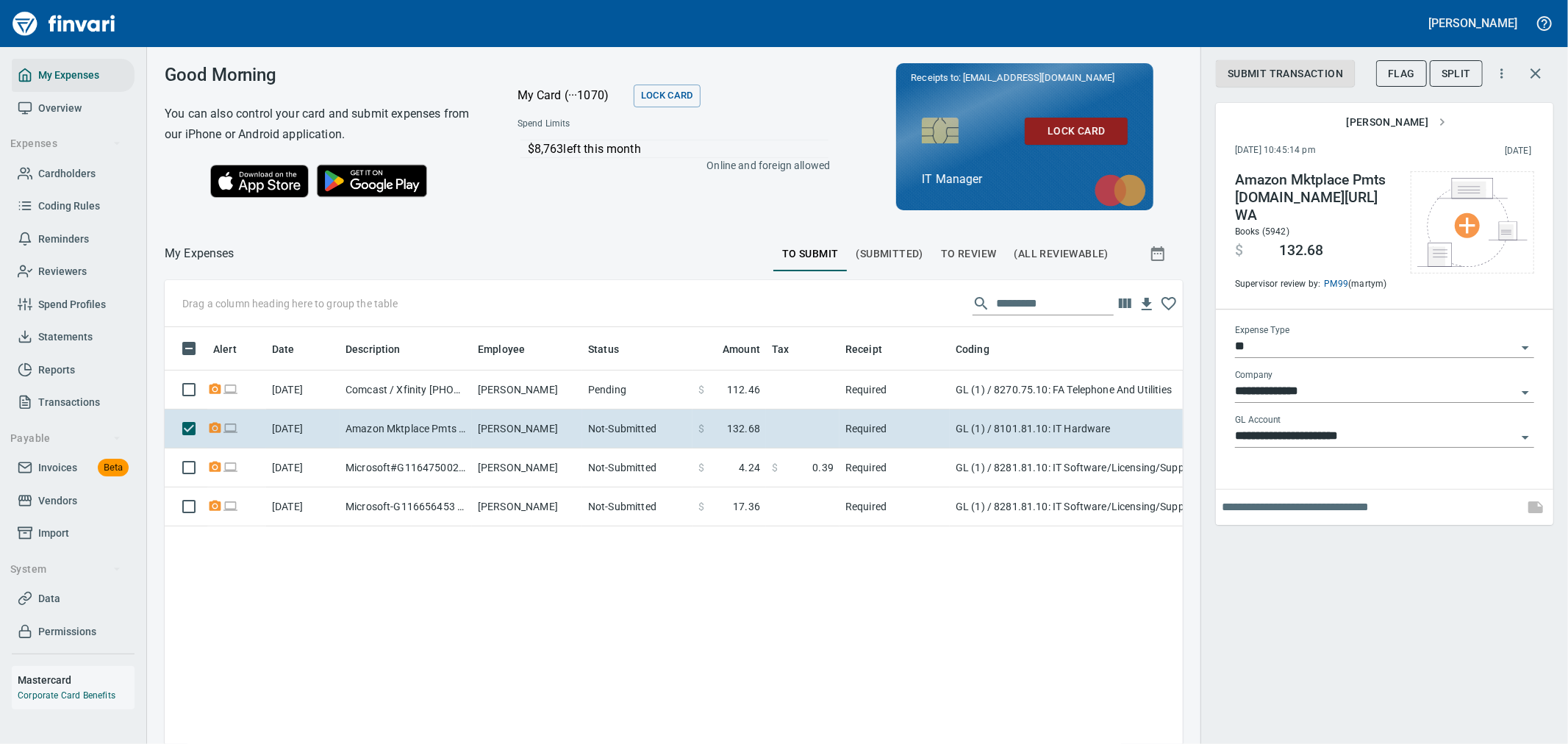
scroll to position [557, 994]
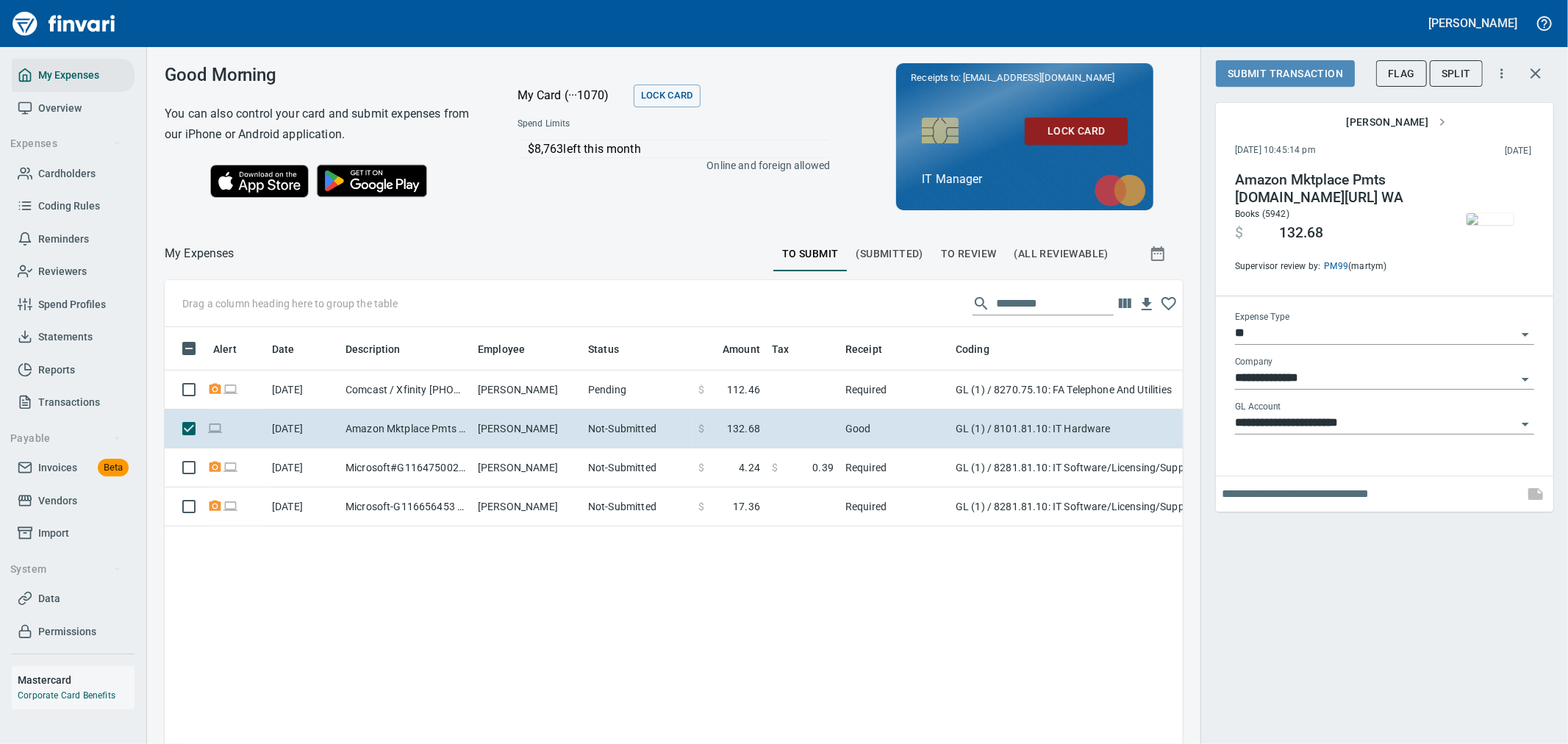
click at [1279, 68] on span "Submit Transaction" at bounding box center [1285, 73] width 116 height 19
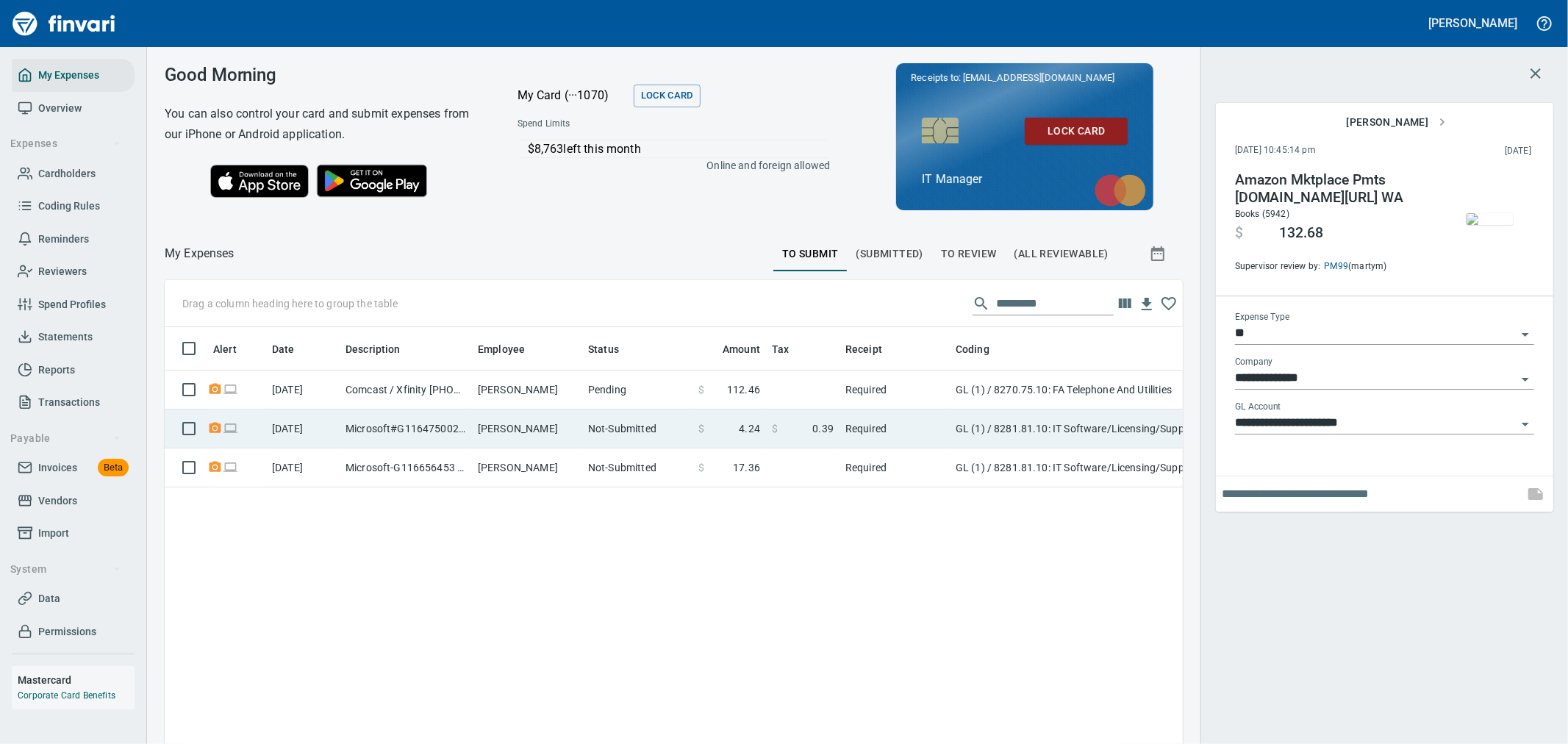
click at [604, 438] on td "Not-Submitted" at bounding box center [637, 429] width 110 height 39
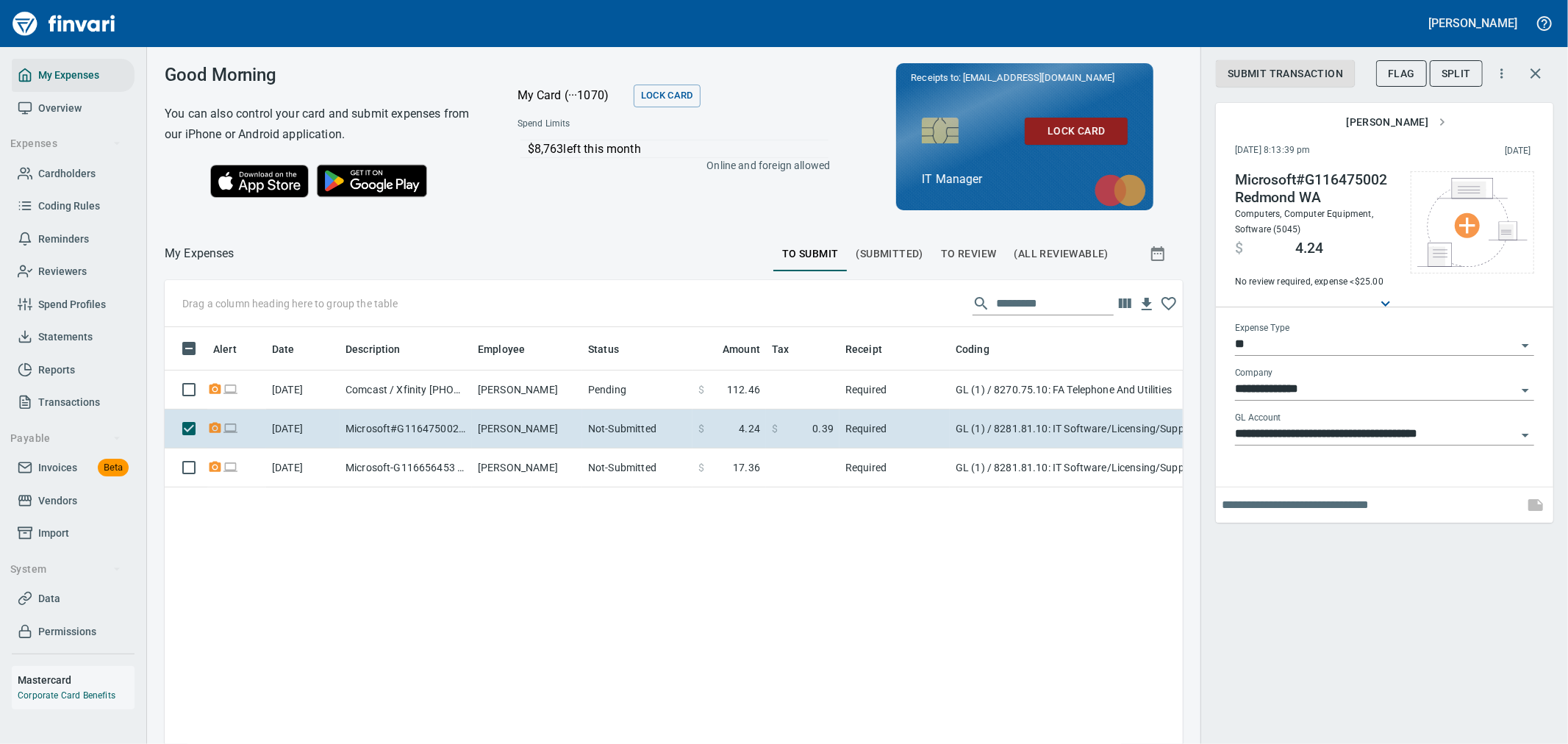
scroll to position [557, 994]
click at [1299, 73] on span "Submit Transaction" at bounding box center [1285, 73] width 116 height 19
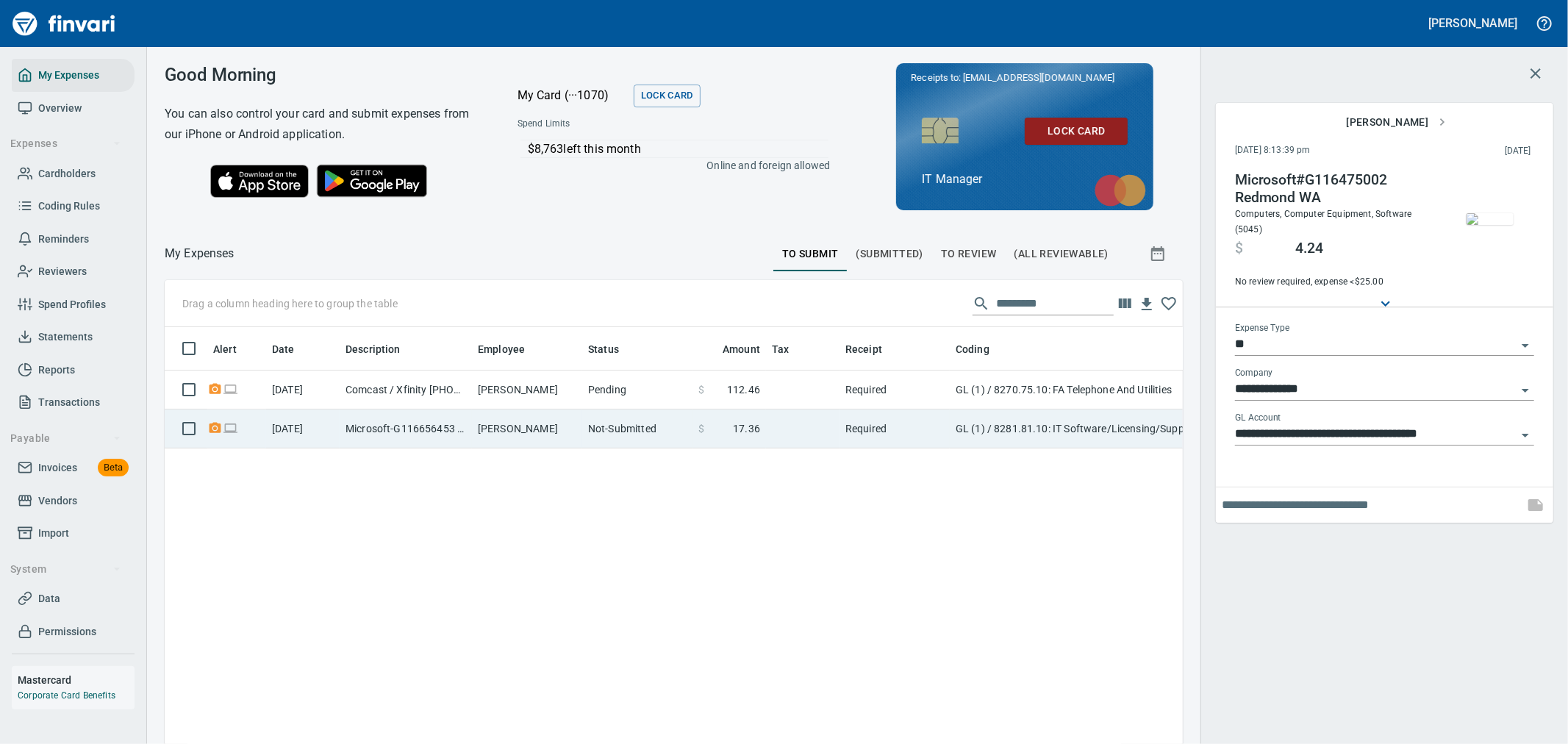
click at [995, 417] on td "GL (1) / 8281.81.10: IT Software/Licensing/Support" at bounding box center [1134, 429] width 368 height 39
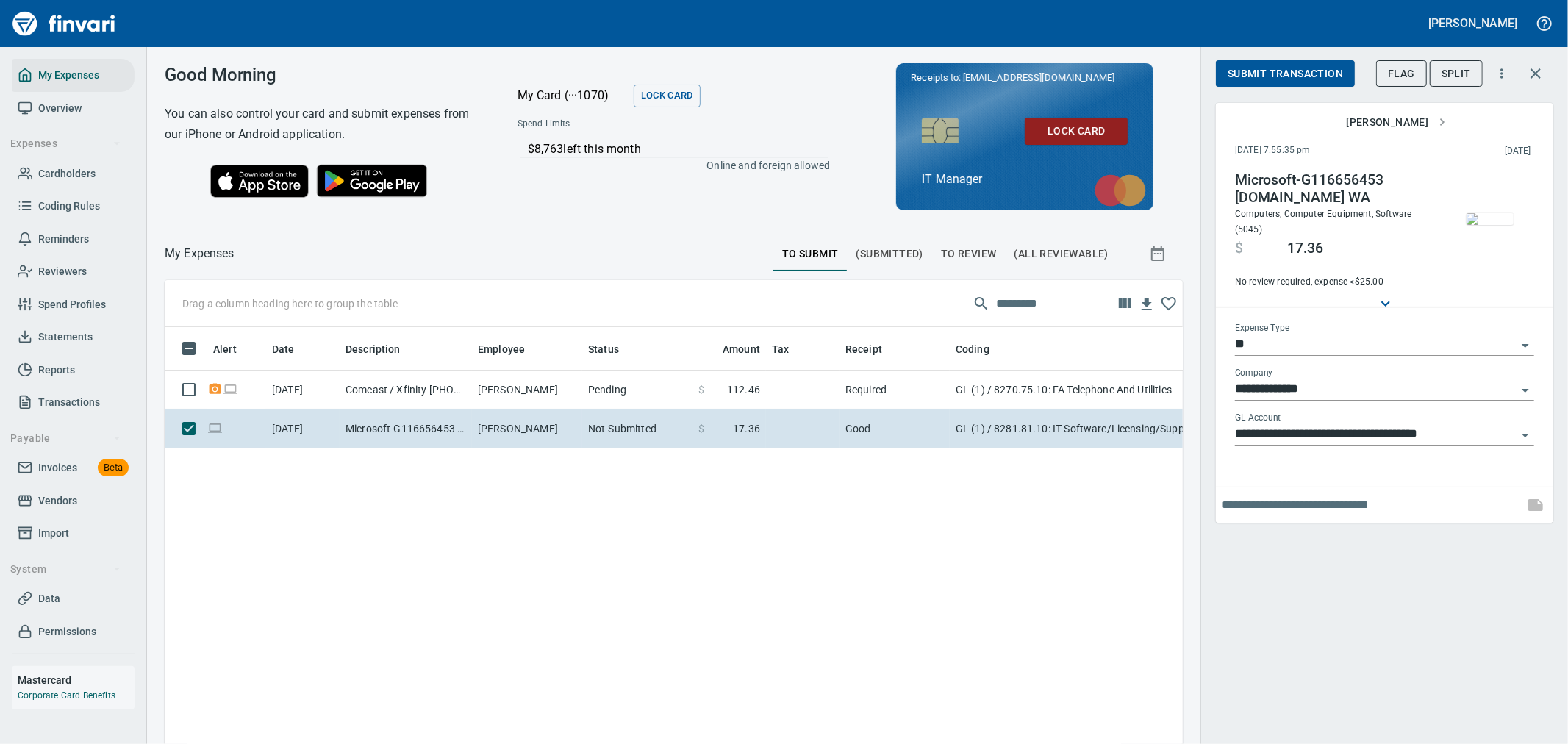
scroll to position [557, 994]
click at [1299, 64] on span "Submit Transaction" at bounding box center [1285, 73] width 116 height 19
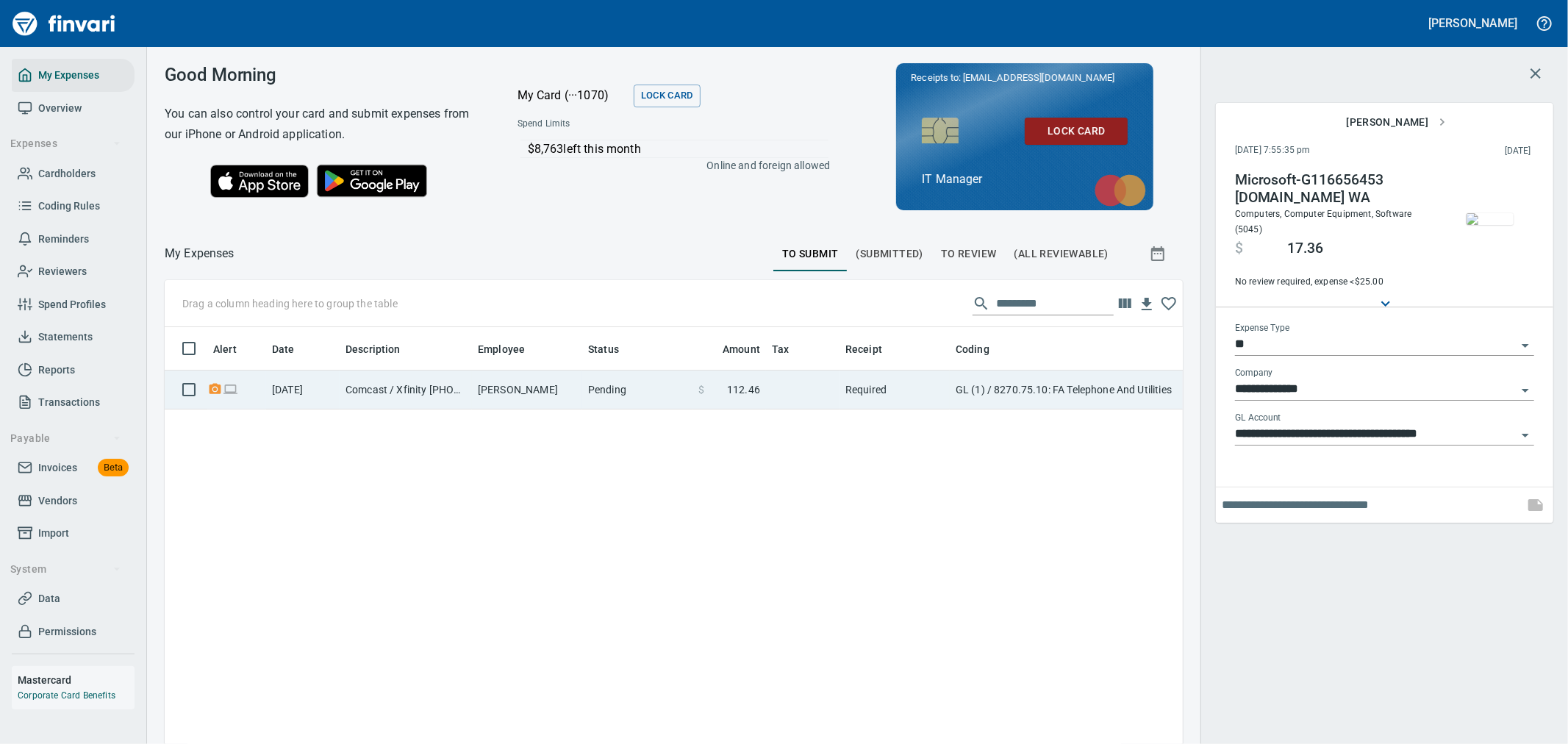
click at [663, 387] on td "Pending" at bounding box center [637, 390] width 110 height 39
type input "**********"
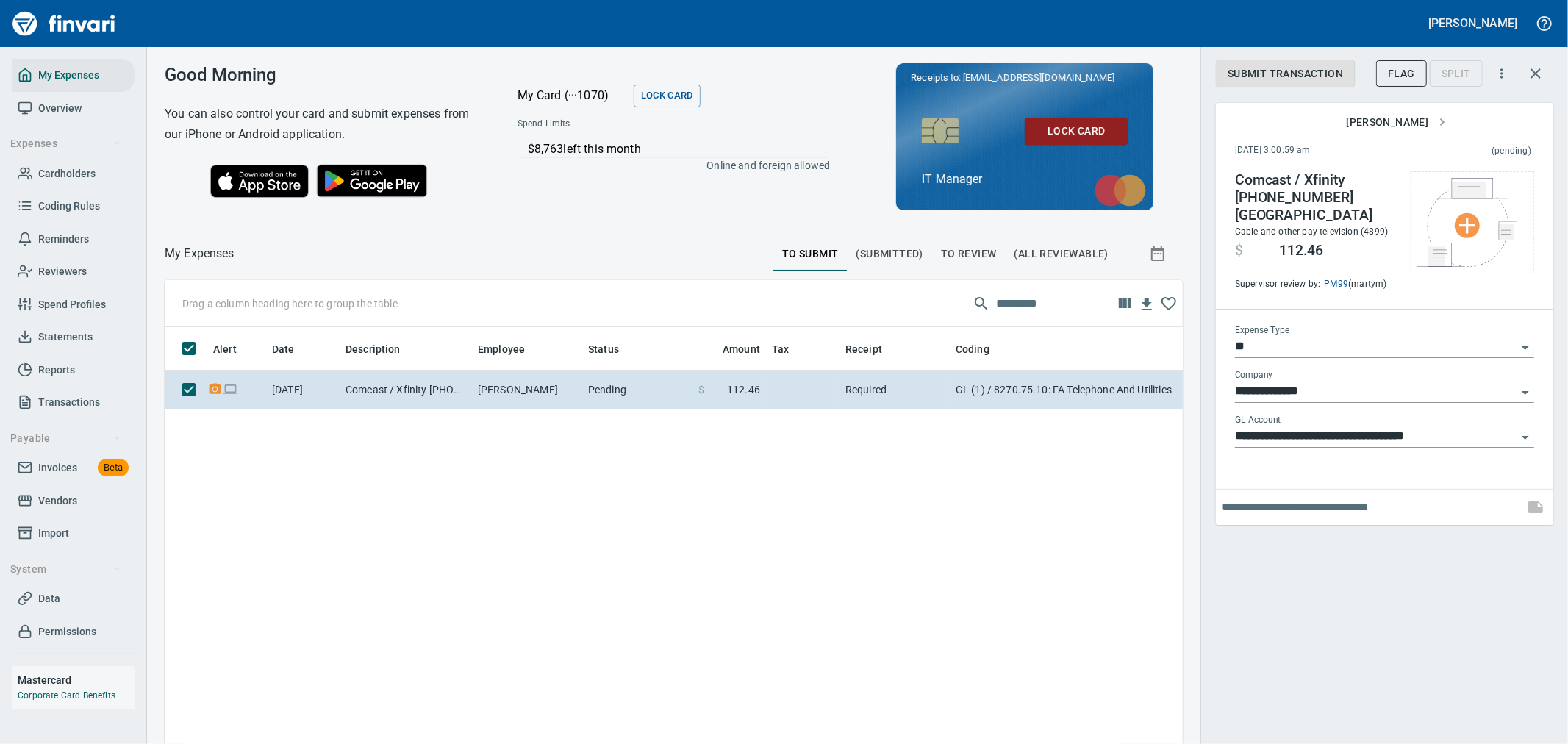
scroll to position [557, 994]
click at [1444, 554] on div "**********" at bounding box center [1385, 372] width 368 height 744
click at [1255, 74] on span "Submit Transaction" at bounding box center [1285, 73] width 116 height 19
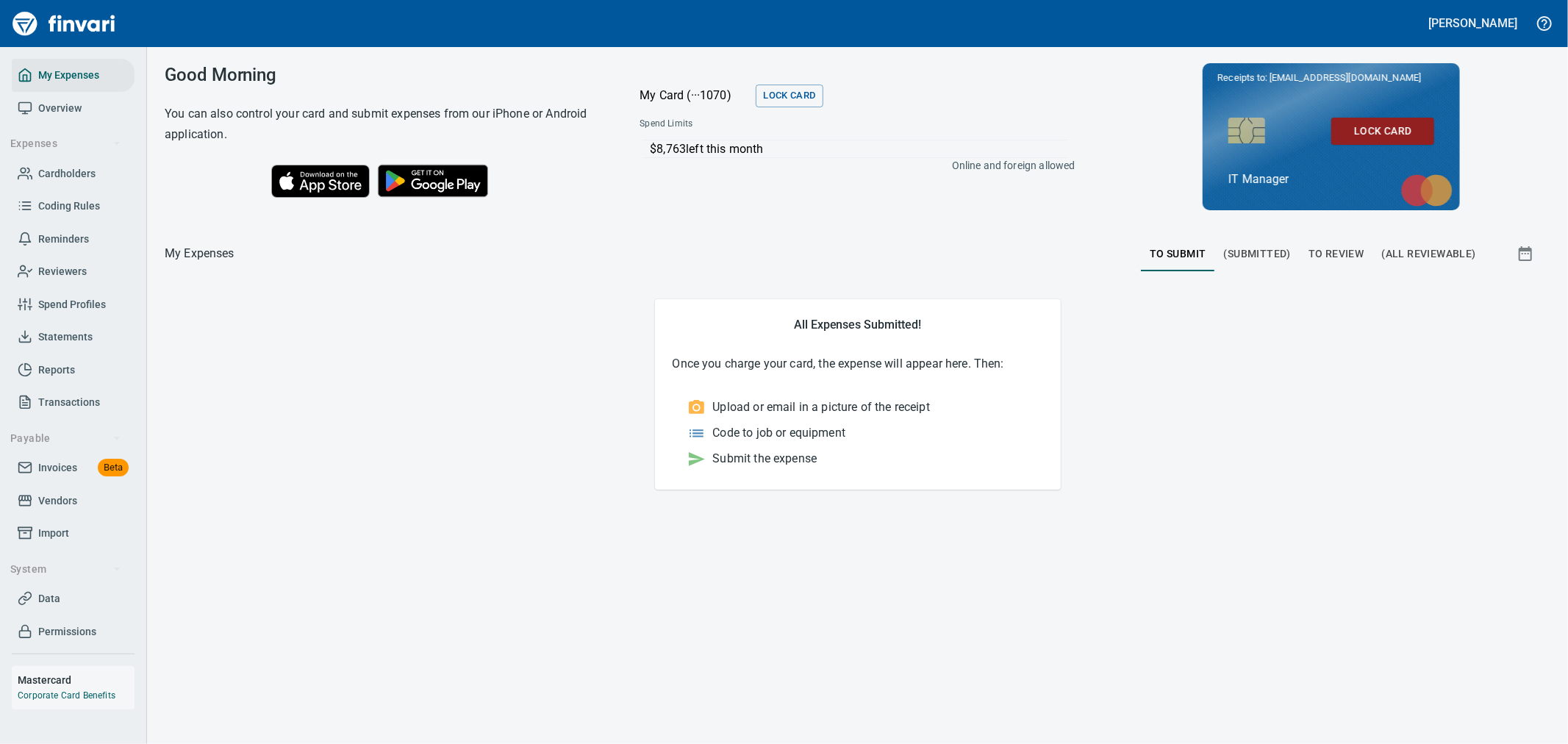
click at [1348, 257] on span "To Review" at bounding box center [1336, 254] width 56 height 19
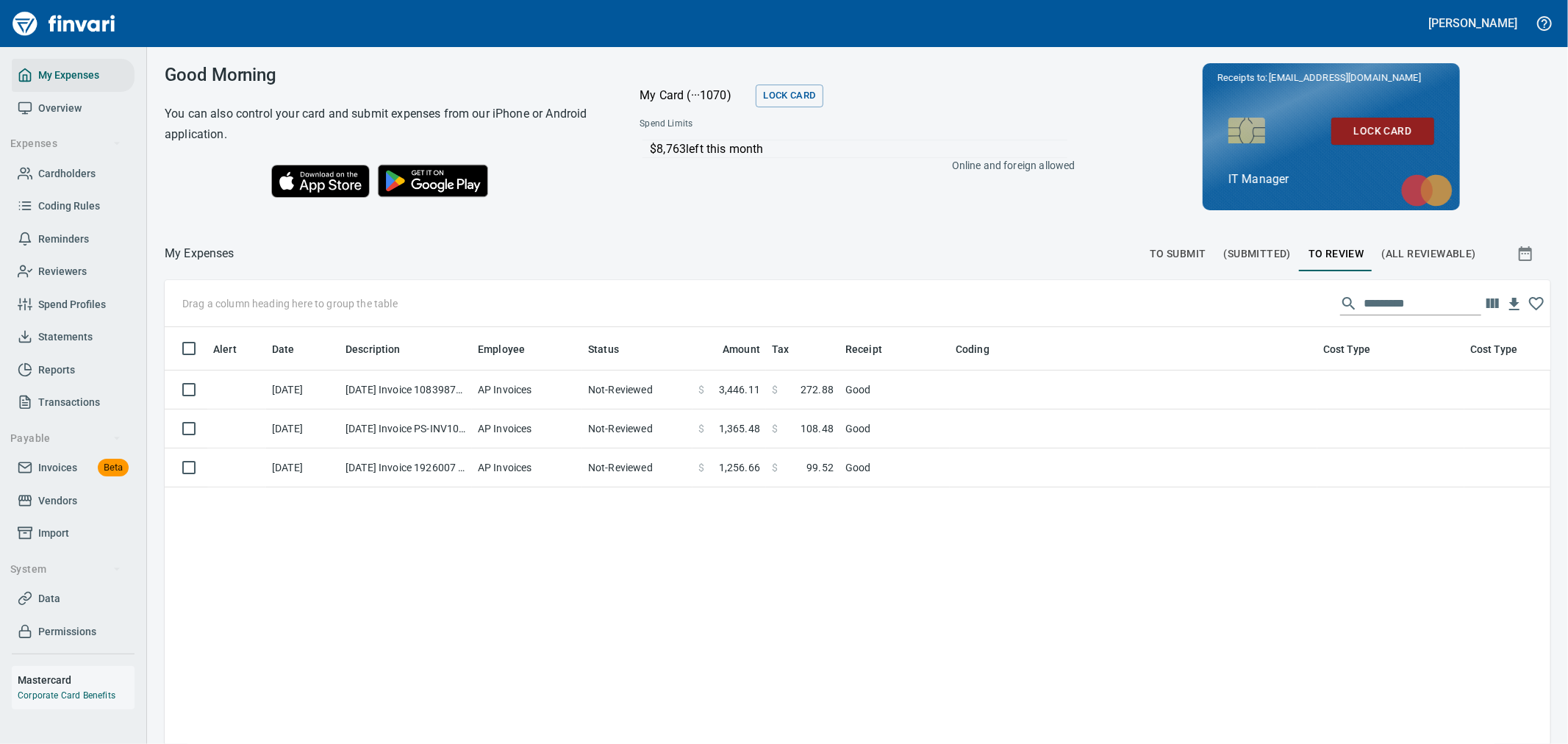
scroll to position [557, 1361]
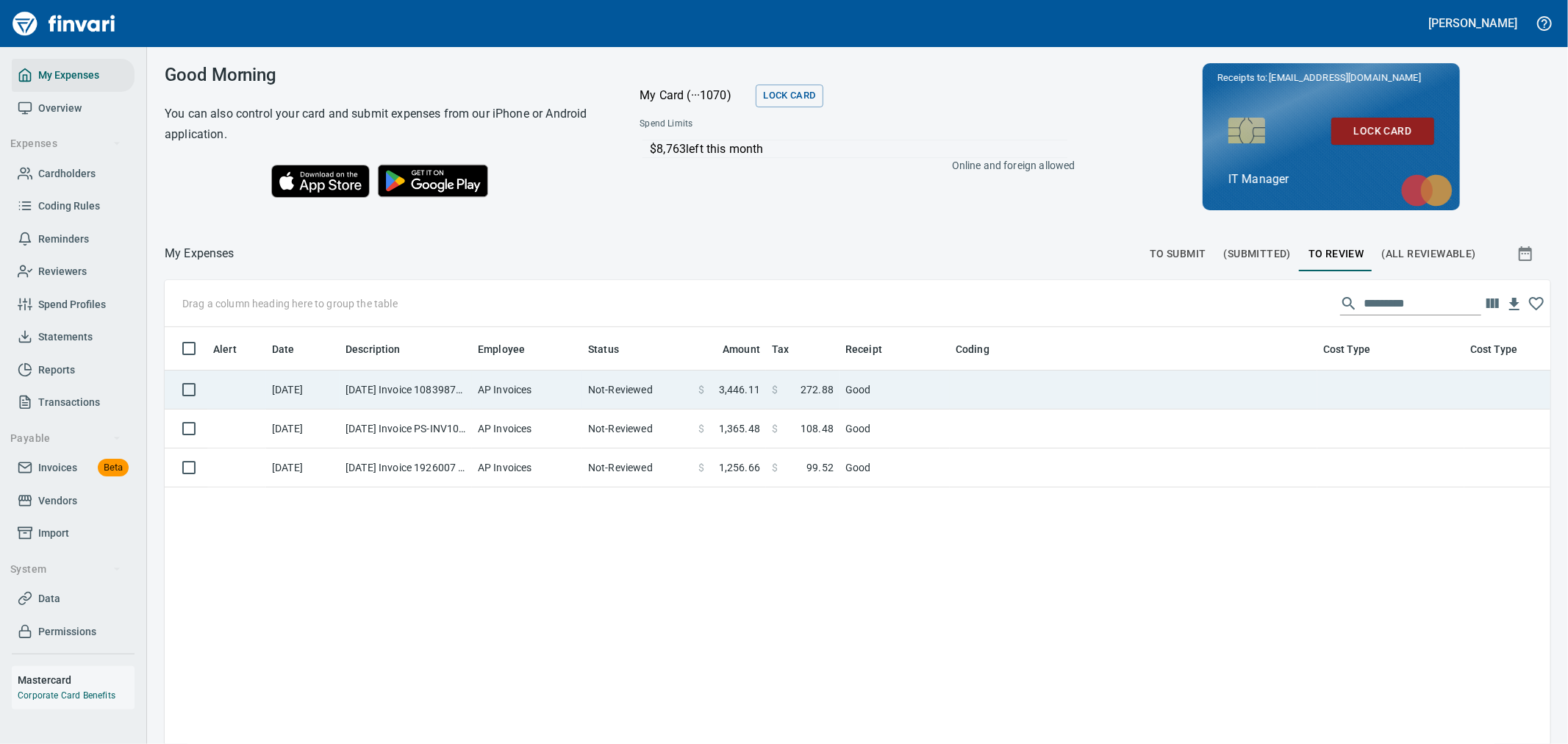
click at [664, 400] on td "Not-Reviewed" at bounding box center [637, 390] width 110 height 39
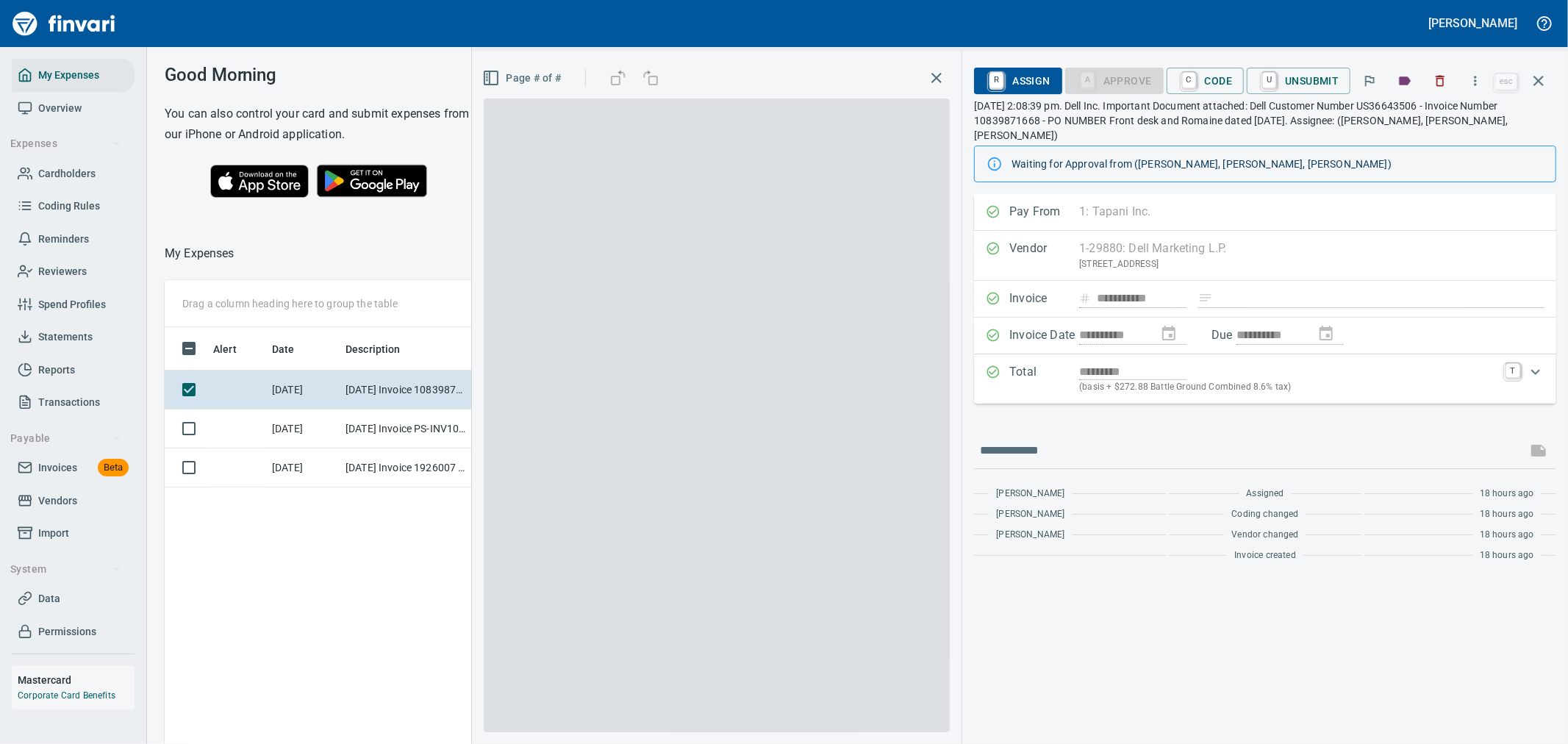
scroll to position [557, 994]
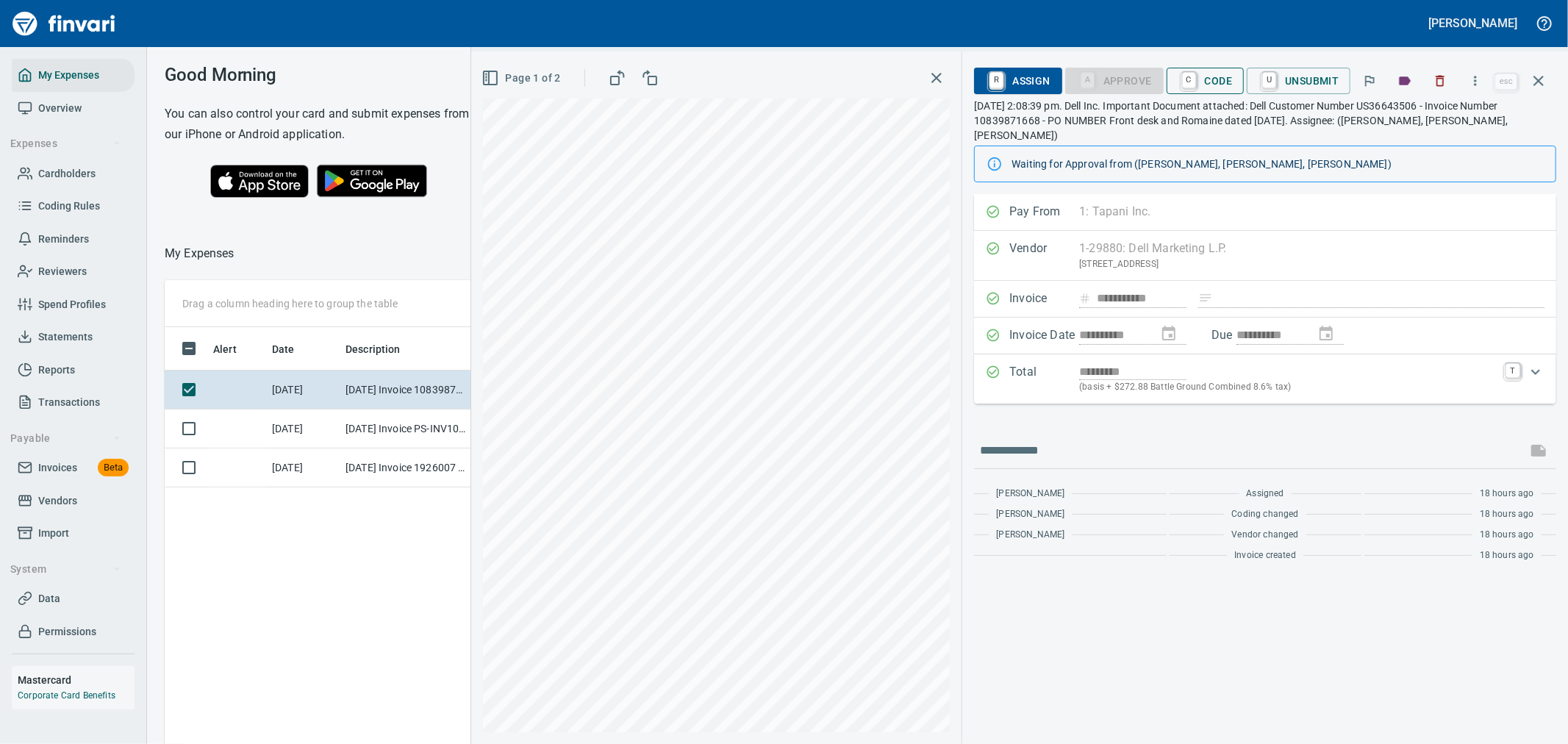
click at [1173, 90] on button "C Code" at bounding box center [1206, 81] width 78 height 27
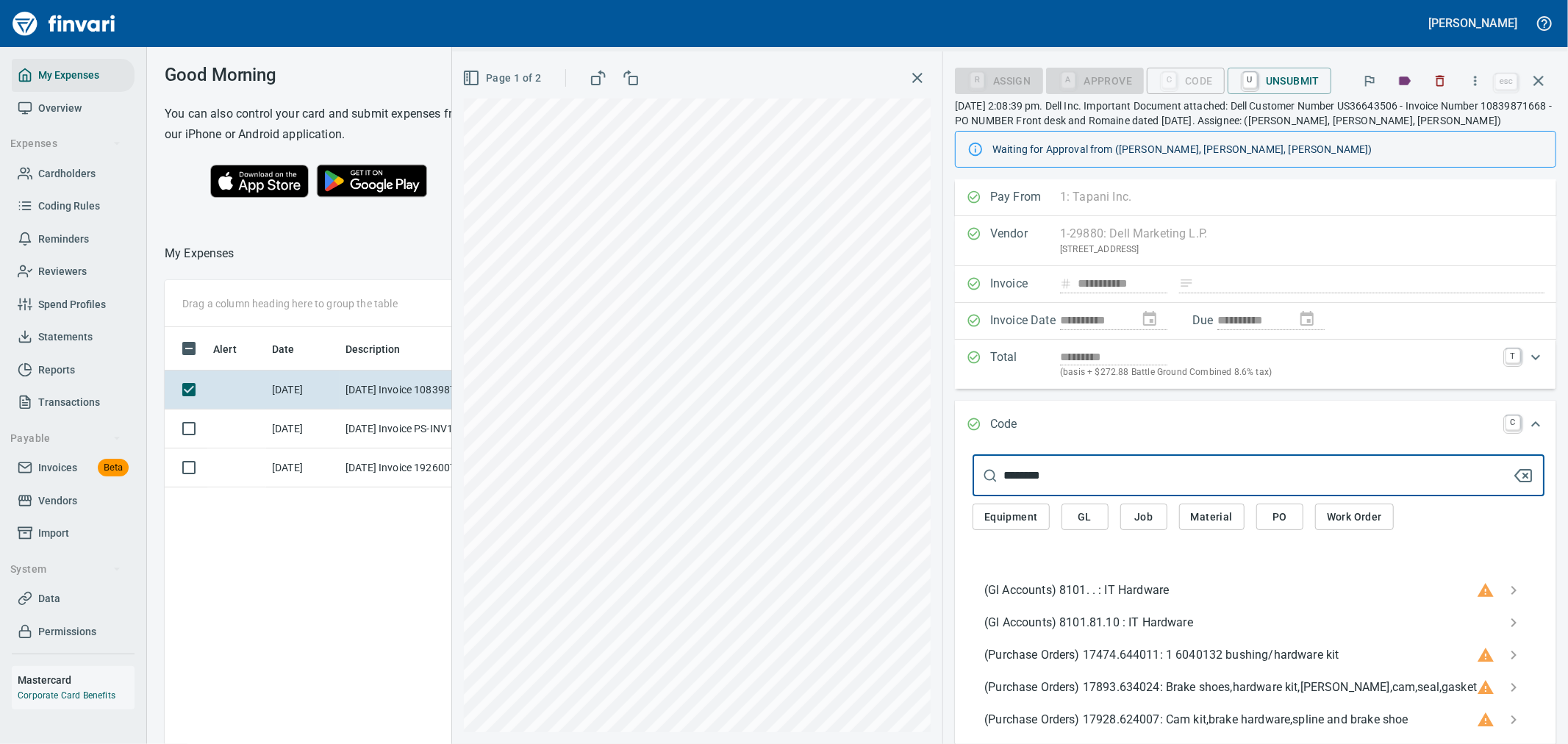
type input "********"
click at [1149, 625] on span "(Gl Accounts) 8101.81.10 : IT Hardware" at bounding box center [1246, 623] width 525 height 18
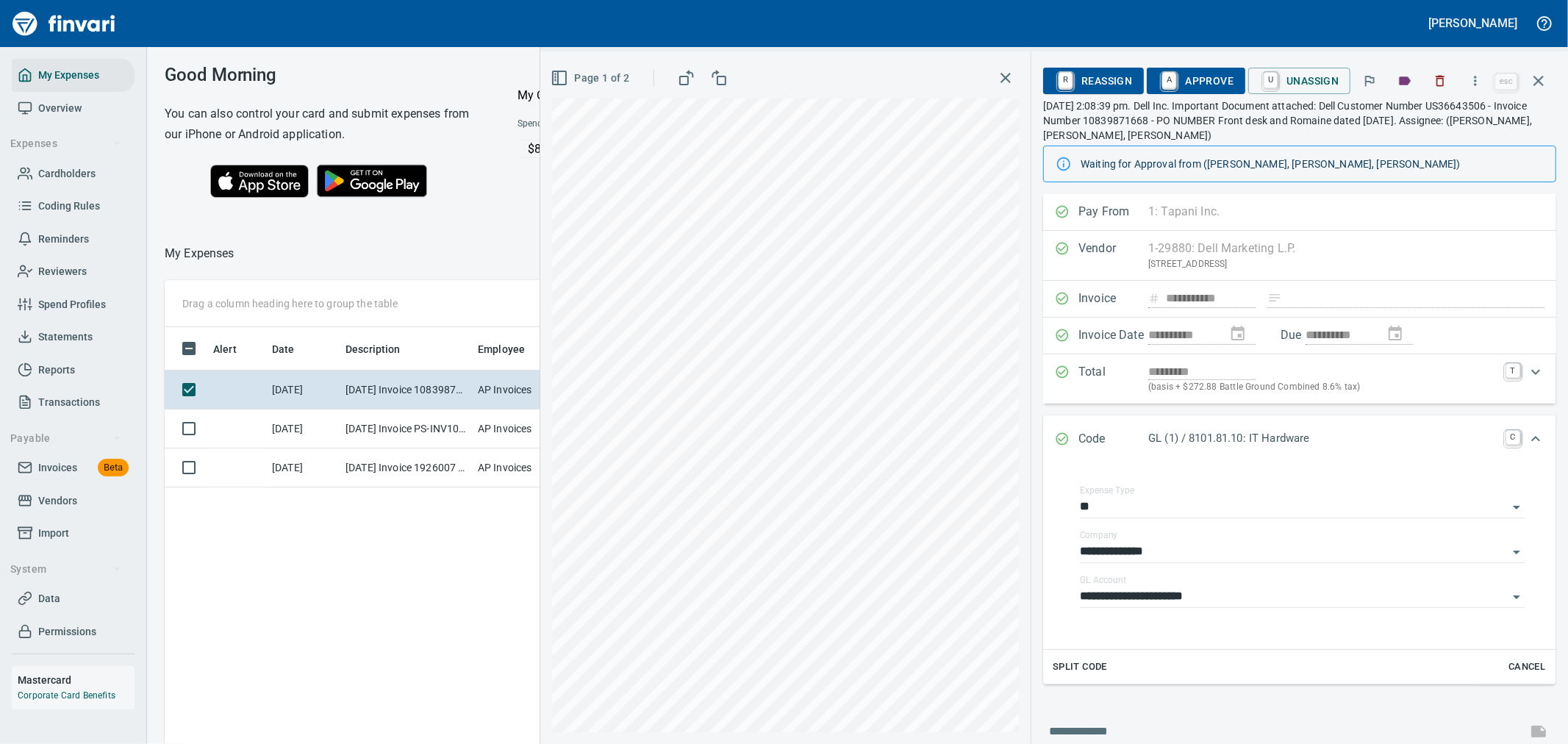
click at [1201, 85] on span "A Approve" at bounding box center [1196, 81] width 75 height 25
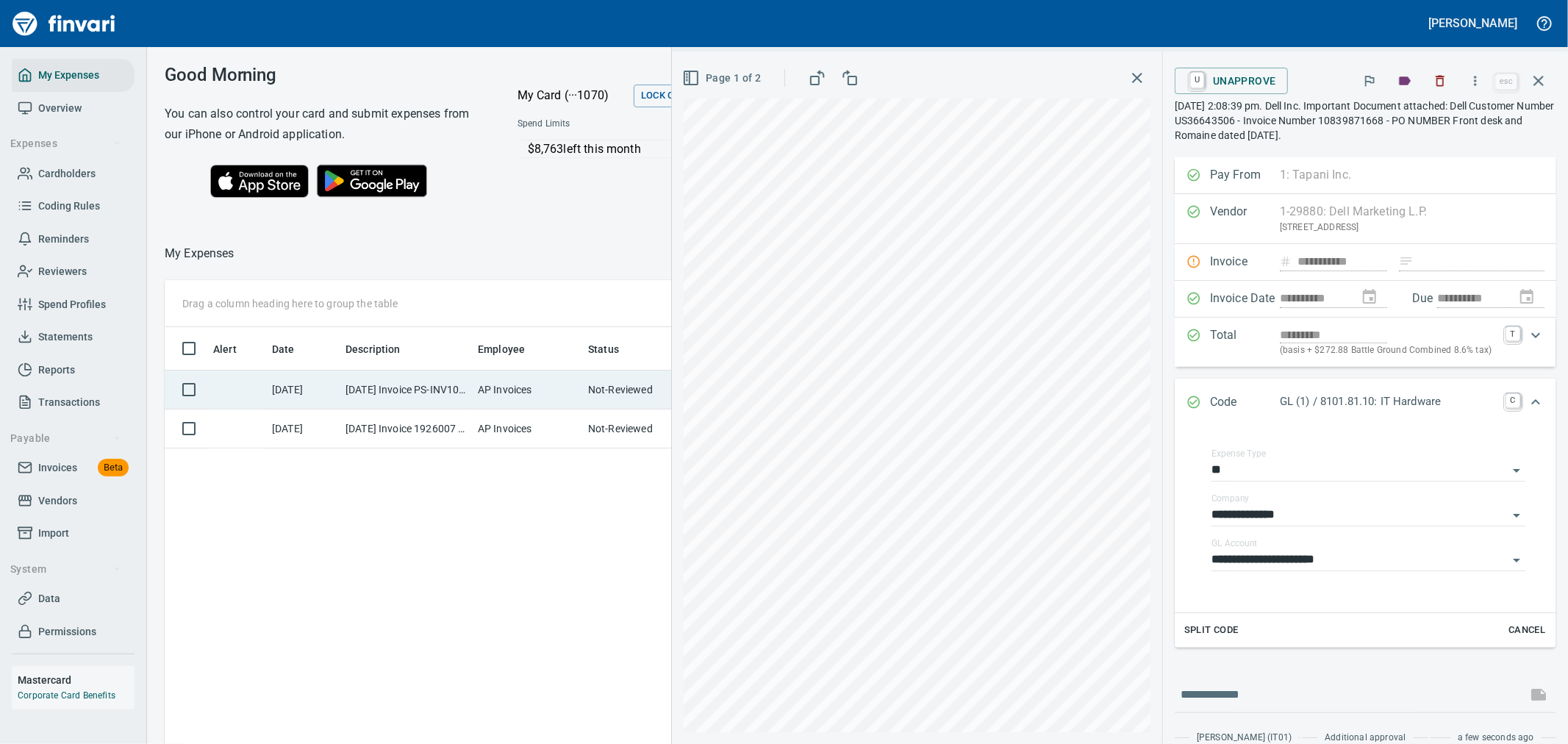
click at [510, 392] on td "AP Invoices" at bounding box center [527, 390] width 110 height 39
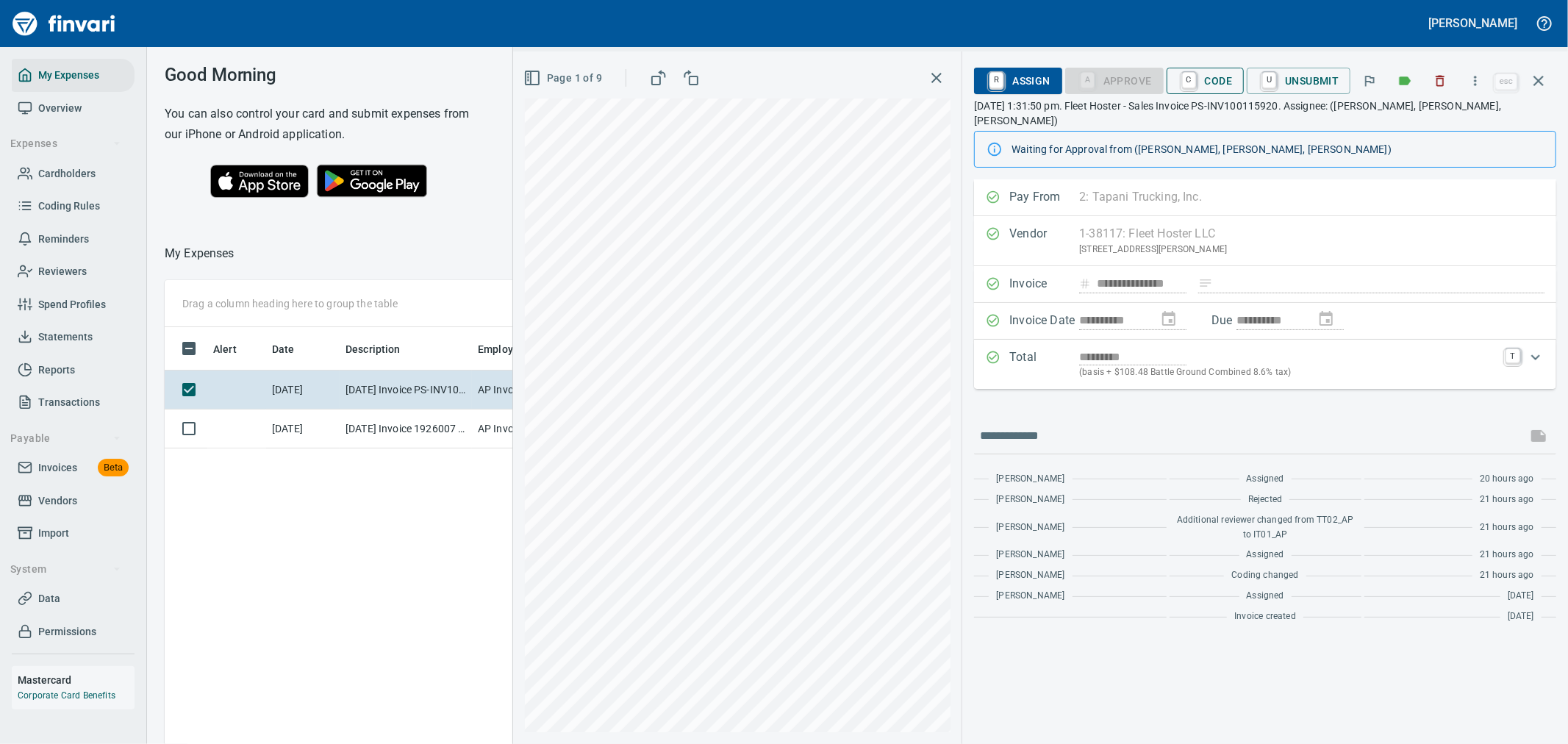
click at [1206, 86] on span "C Code" at bounding box center [1206, 81] width 55 height 25
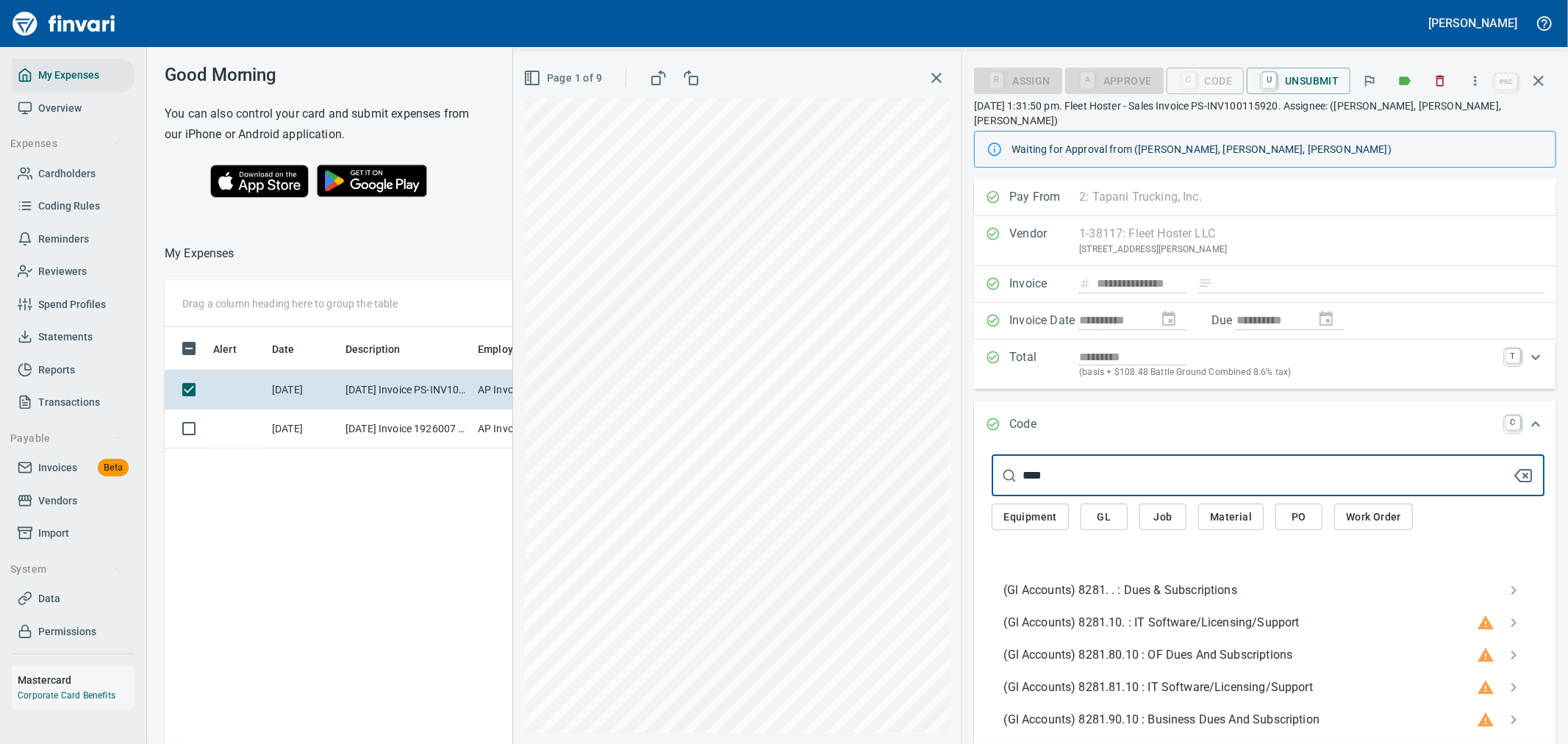
type input "****"
click at [1203, 581] on span "(Gl Accounts) 8281. . : Dues & Subscriptions" at bounding box center [1256, 590] width 506 height 18
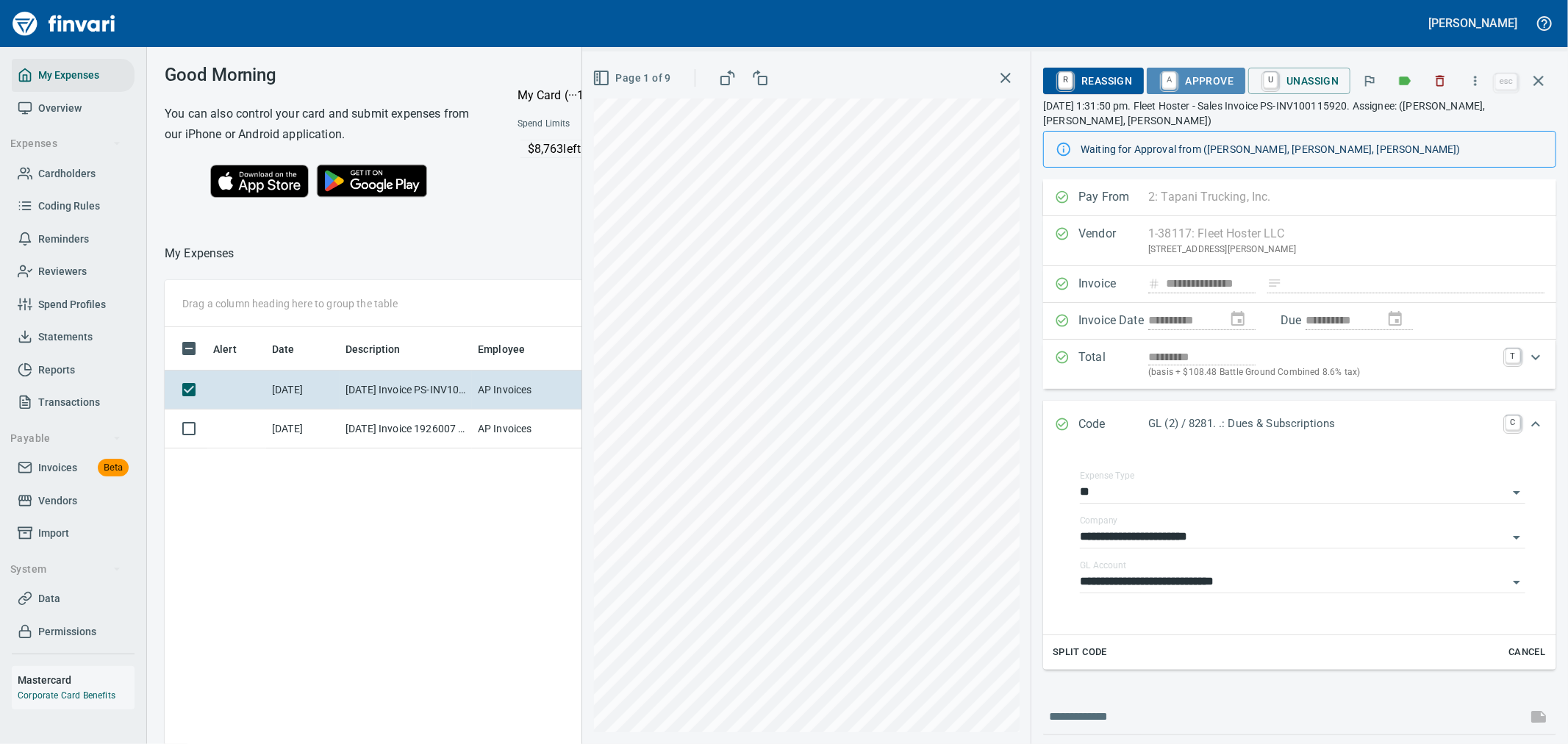
click at [1231, 84] on span "A Approve" at bounding box center [1196, 81] width 75 height 25
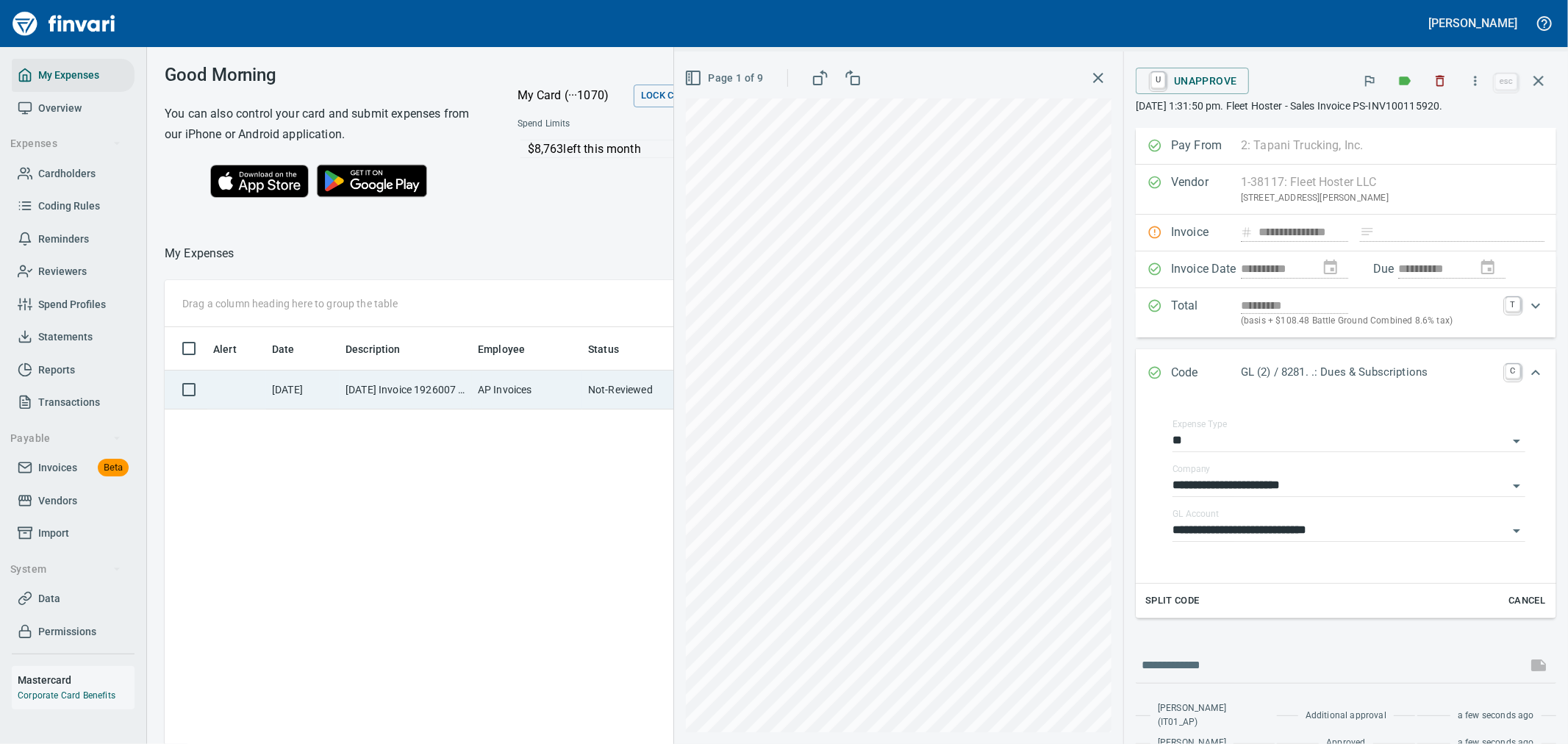
click at [577, 391] on td "AP Invoices" at bounding box center [527, 390] width 110 height 39
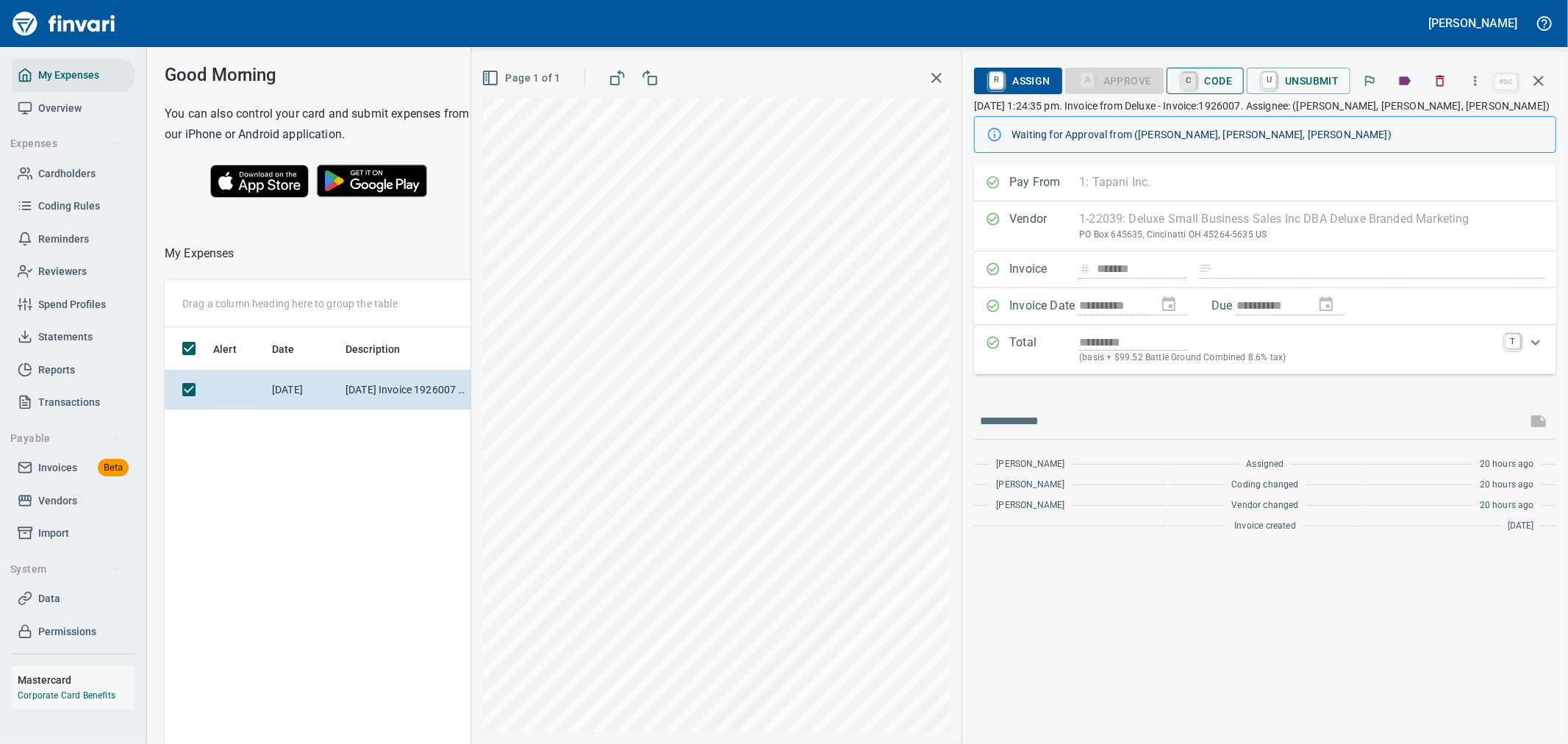
click at [1194, 86] on link "C" at bounding box center [1189, 81] width 14 height 16
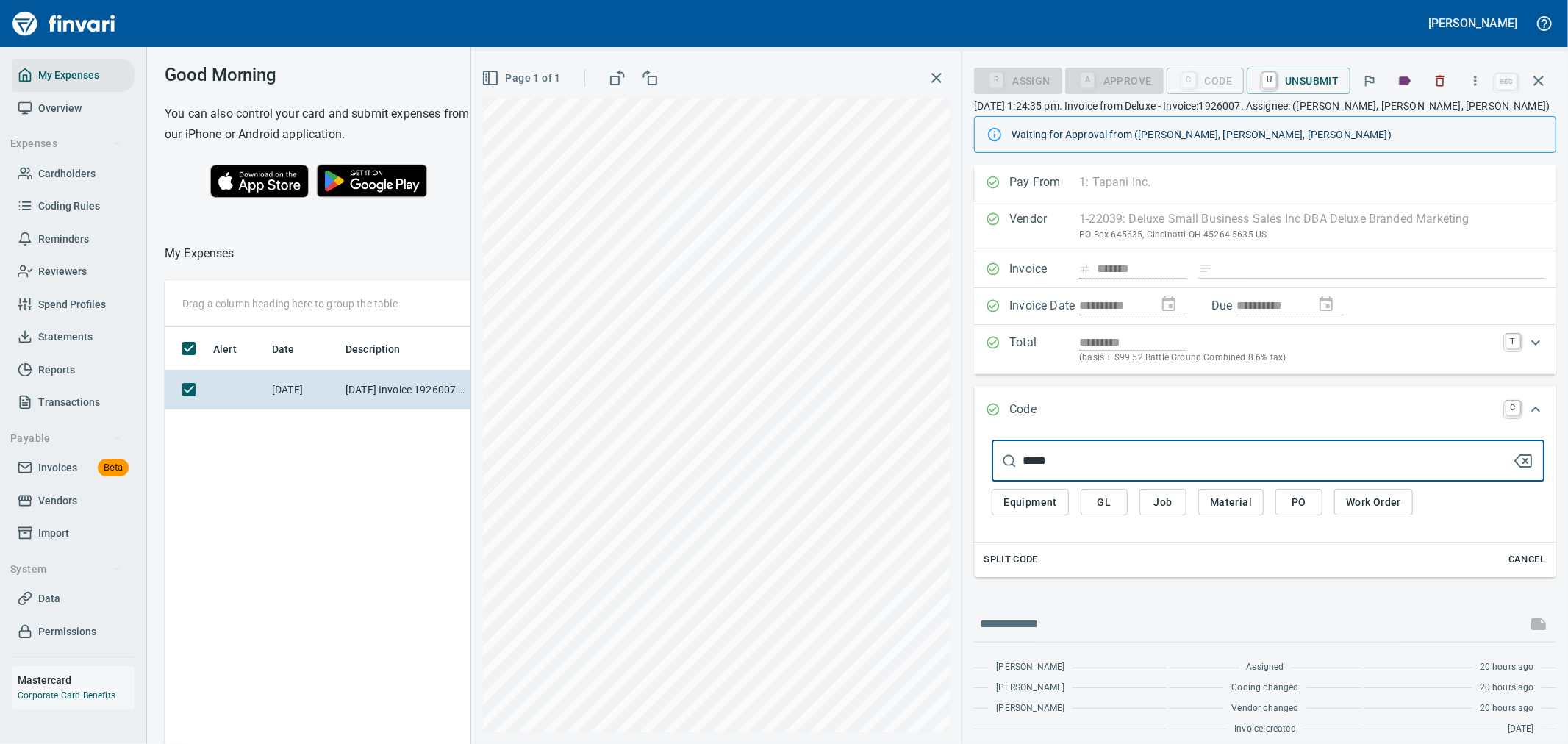
type input "******"
click at [1119, 510] on button "GL" at bounding box center [1104, 502] width 47 height 27
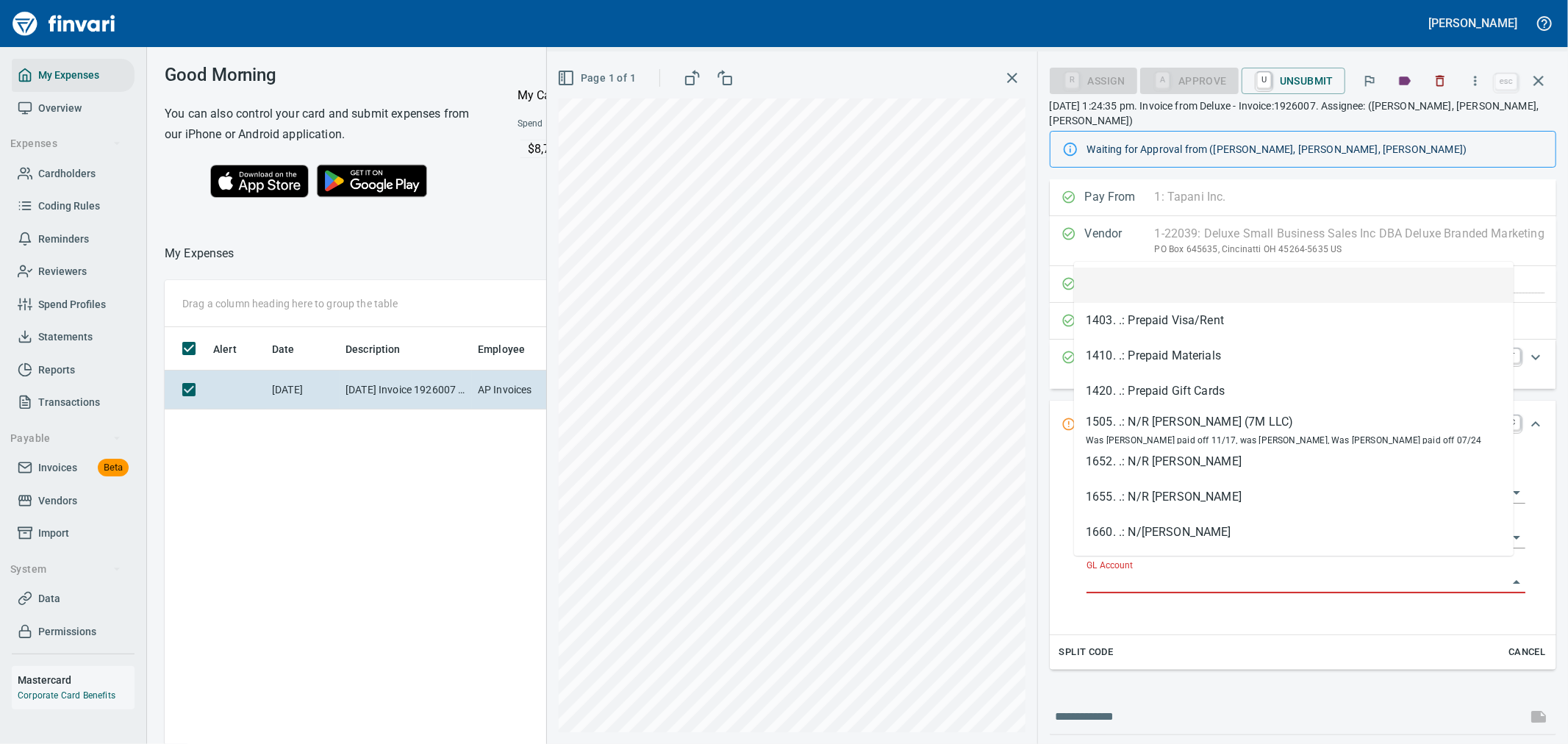
click at [1129, 572] on input "GL Account" at bounding box center [1297, 582] width 421 height 20
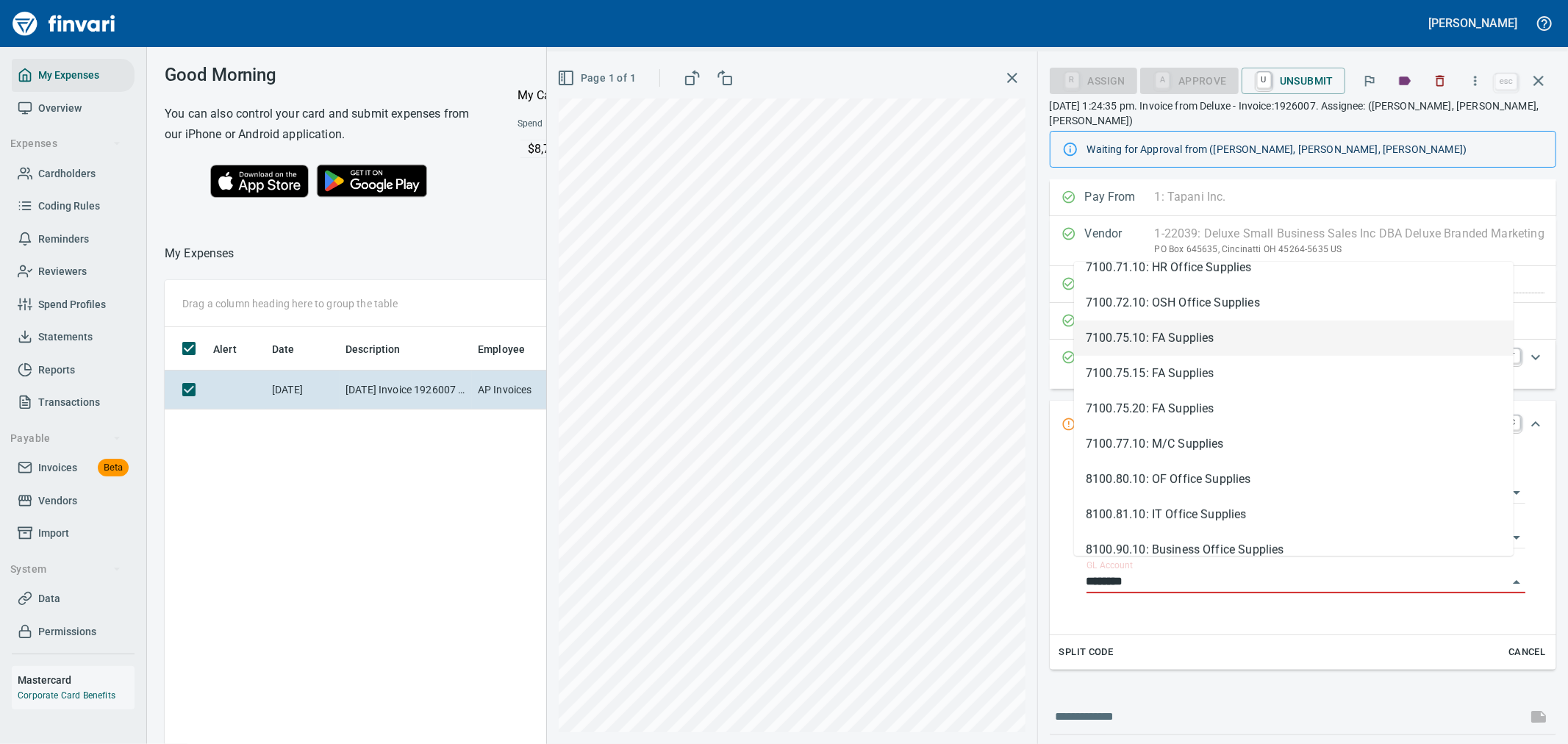
scroll to position [706, 0]
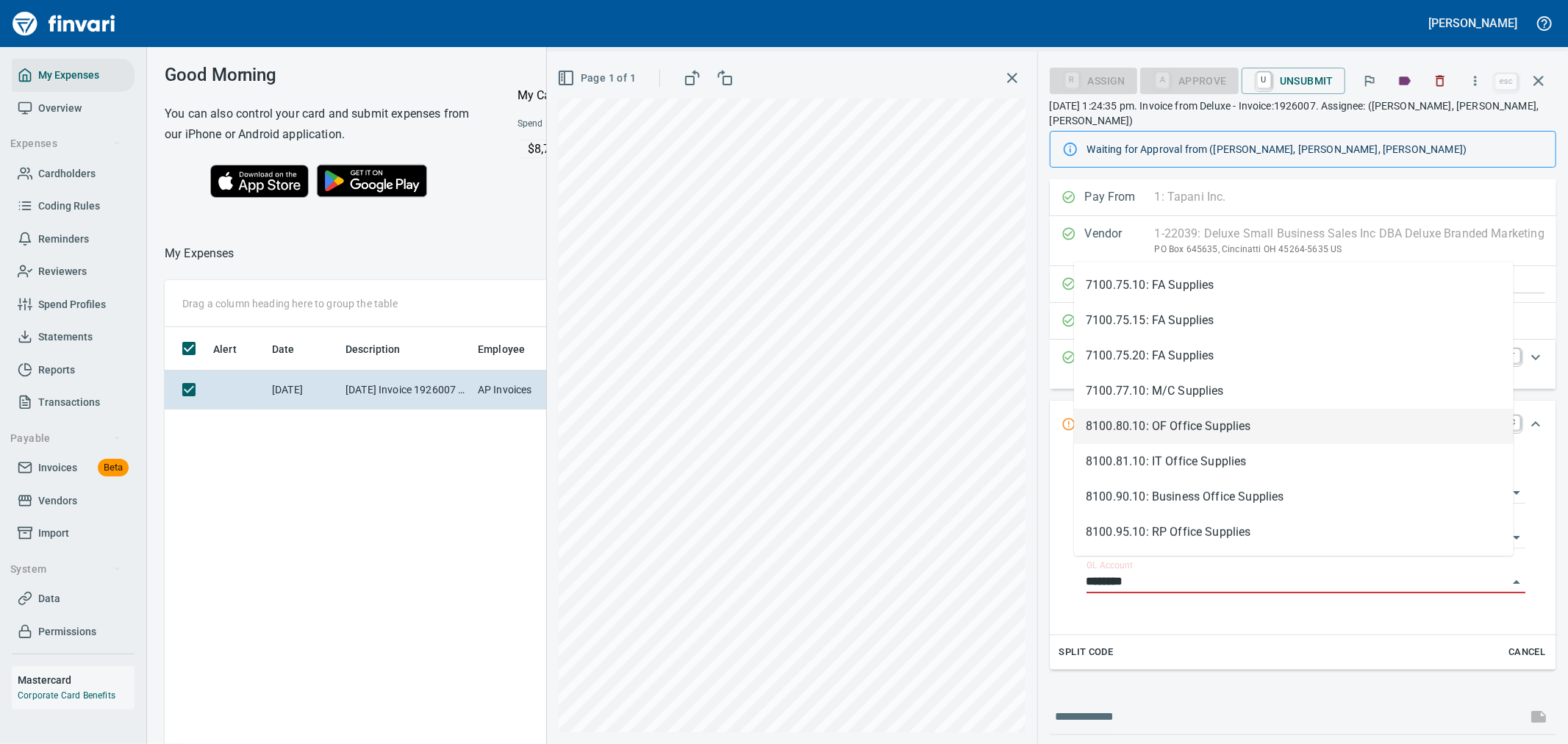
click at [1186, 430] on li "8100.80.10: OF Office Supplies" at bounding box center [1294, 426] width 440 height 35
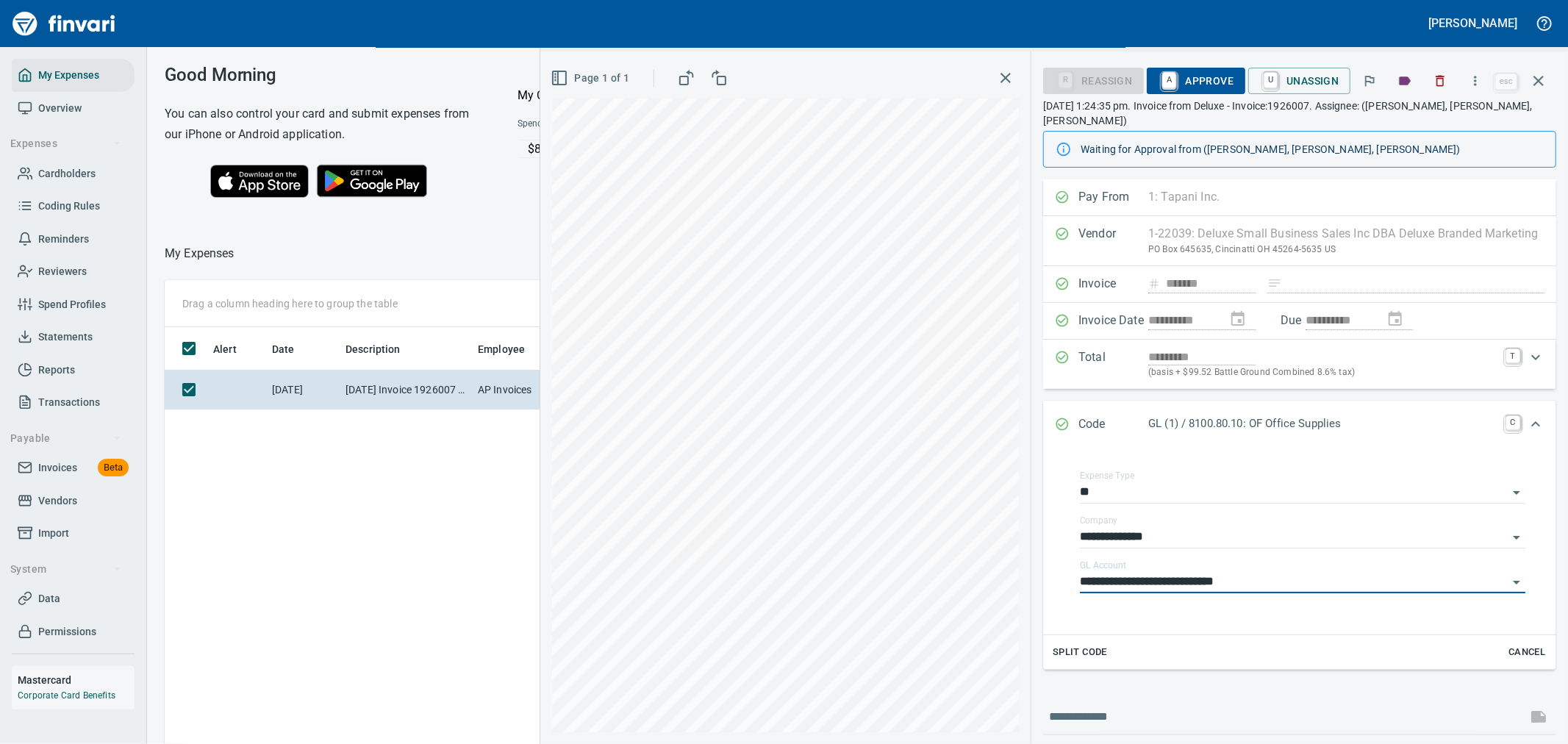
type input "**********"
click at [1207, 75] on span "A Approve" at bounding box center [1196, 81] width 75 height 25
